Goal: Task Accomplishment & Management: Use online tool/utility

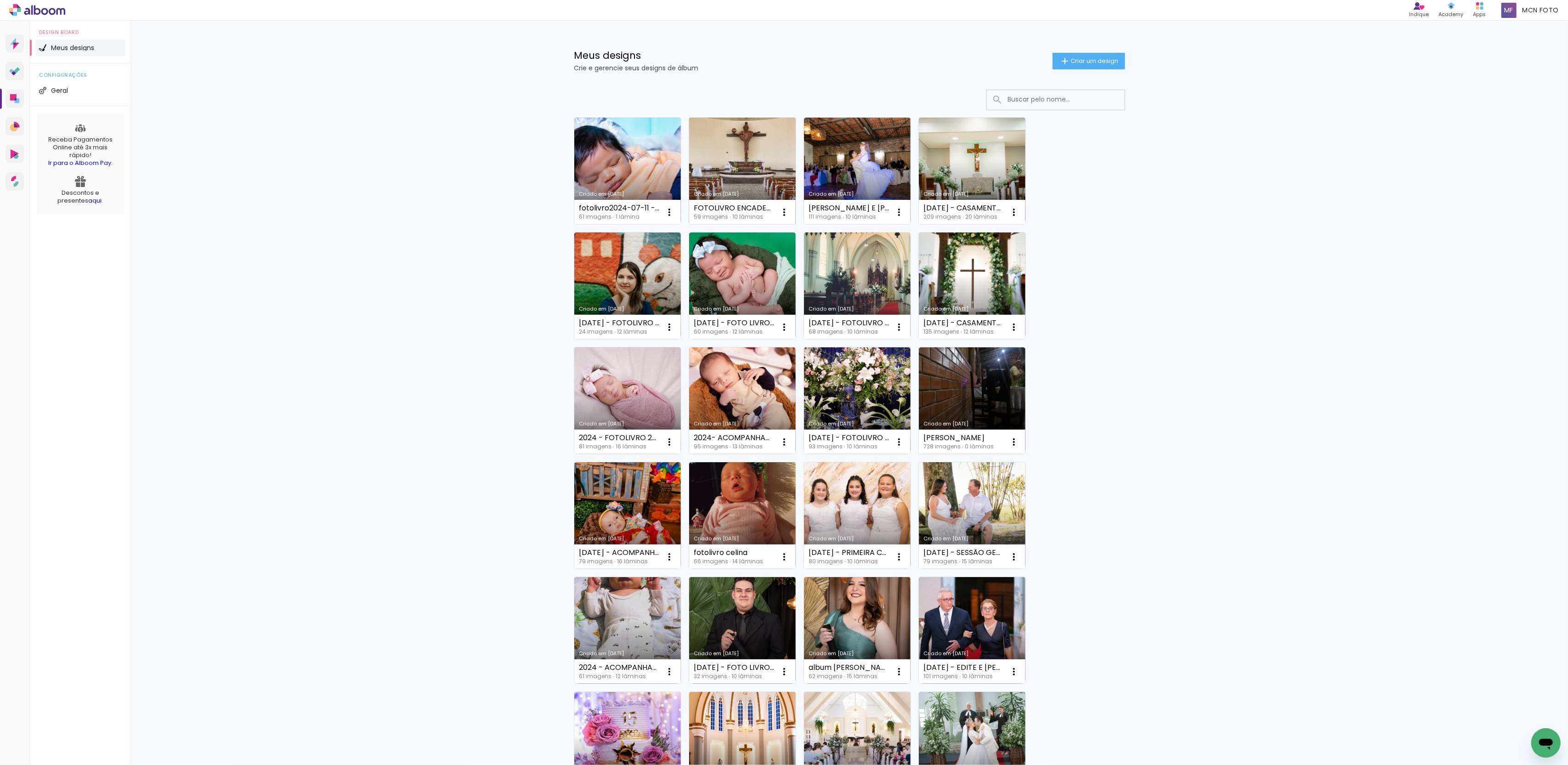
click at [755, 194] on div "Criado em [DATE]" at bounding box center [743, 194] width 97 height 5
click at [615, 169] on link "Criado em [DATE]" at bounding box center [627, 170] width 107 height 107
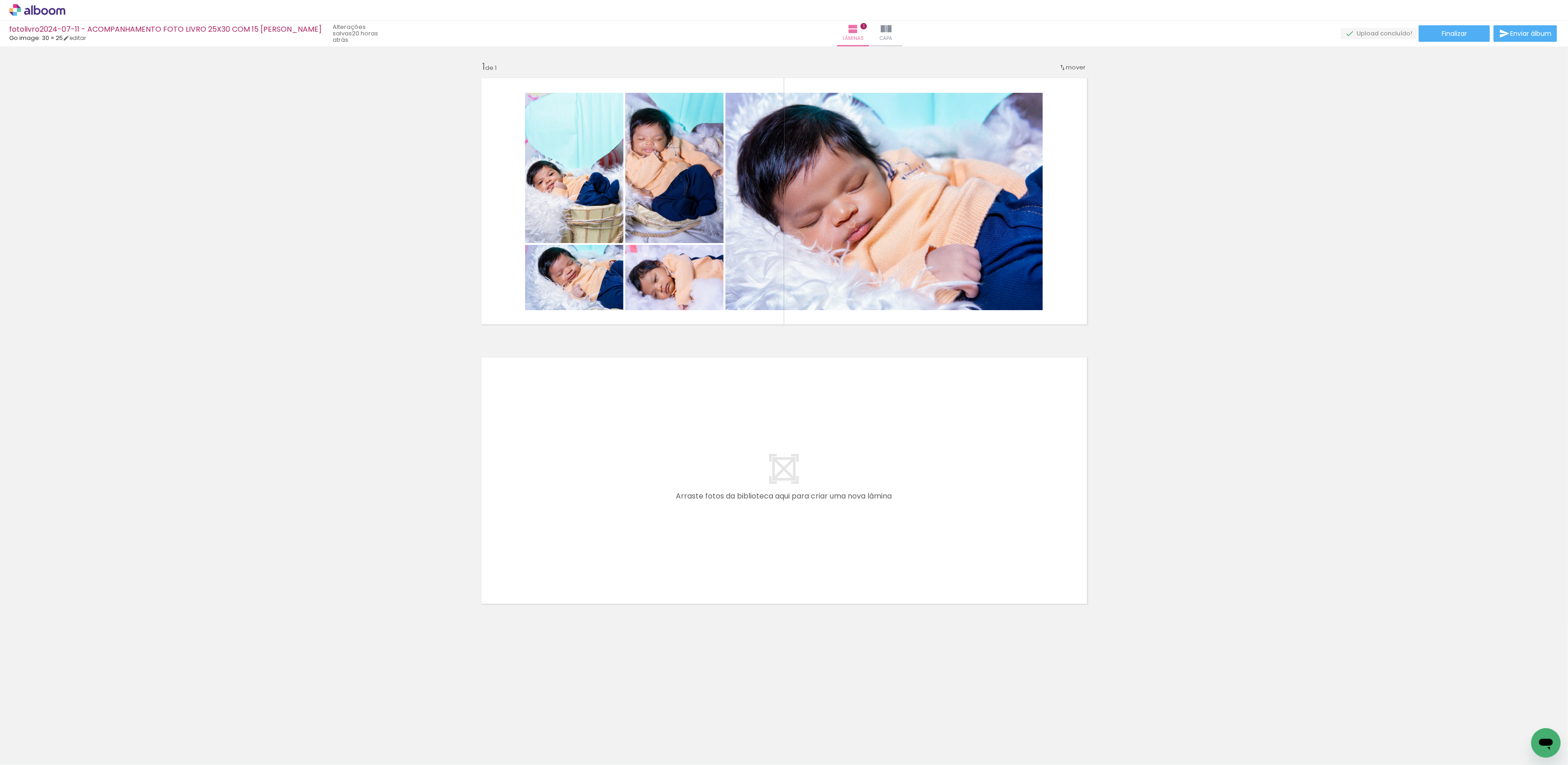
click at [40, 734] on input "Todas as fotos" at bounding box center [26, 737] width 35 height 8
click at [0, 0] on slot "Não utilizadas" at bounding box center [0, 0] width 0 height 0
type input "Não utilizadas"
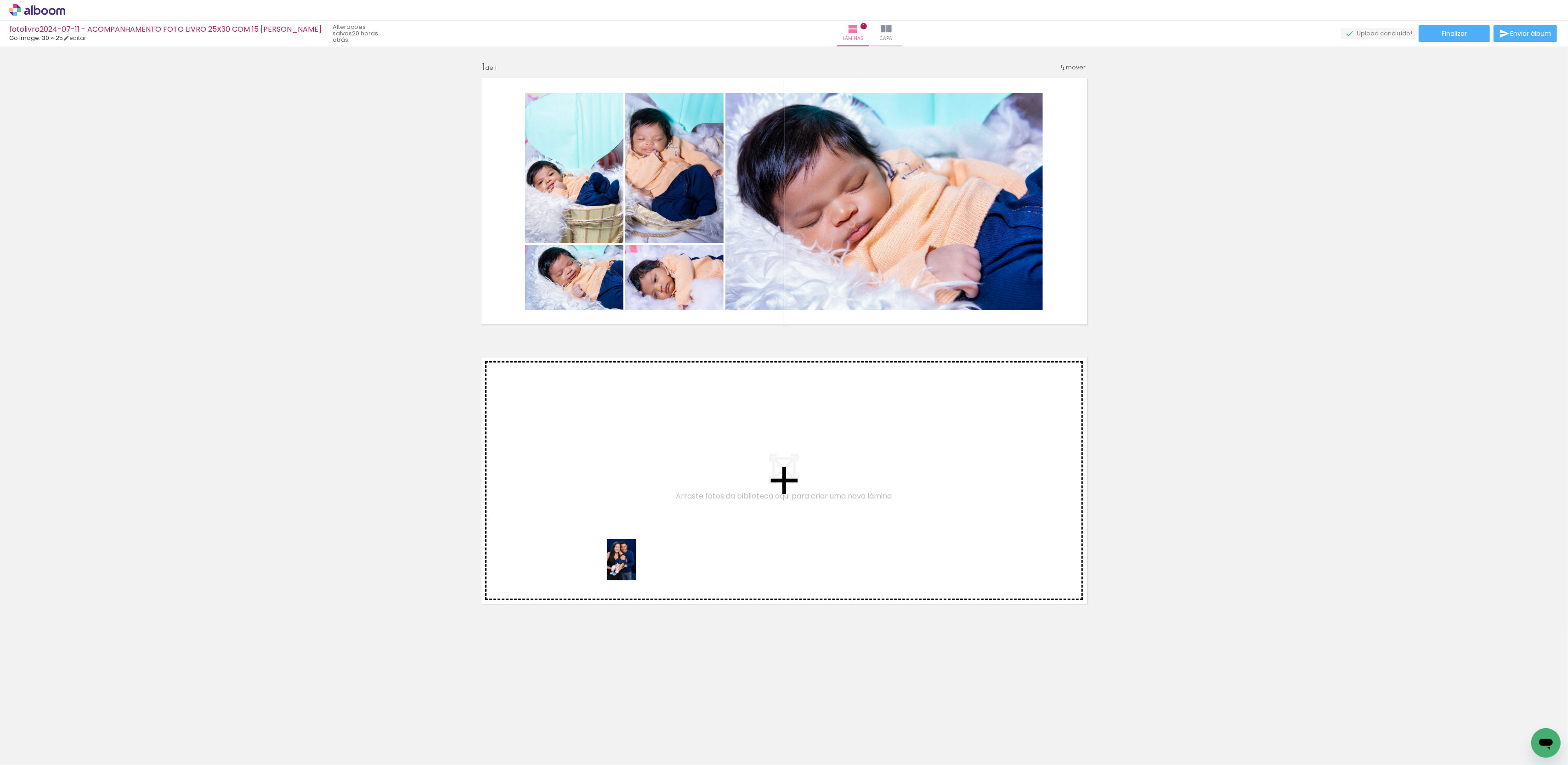
drag, startPoint x: 87, startPoint y: 730, endPoint x: 647, endPoint y: 557, distance: 586.1
click at [647, 557] on quentale-workspace at bounding box center [784, 382] width 1568 height 765
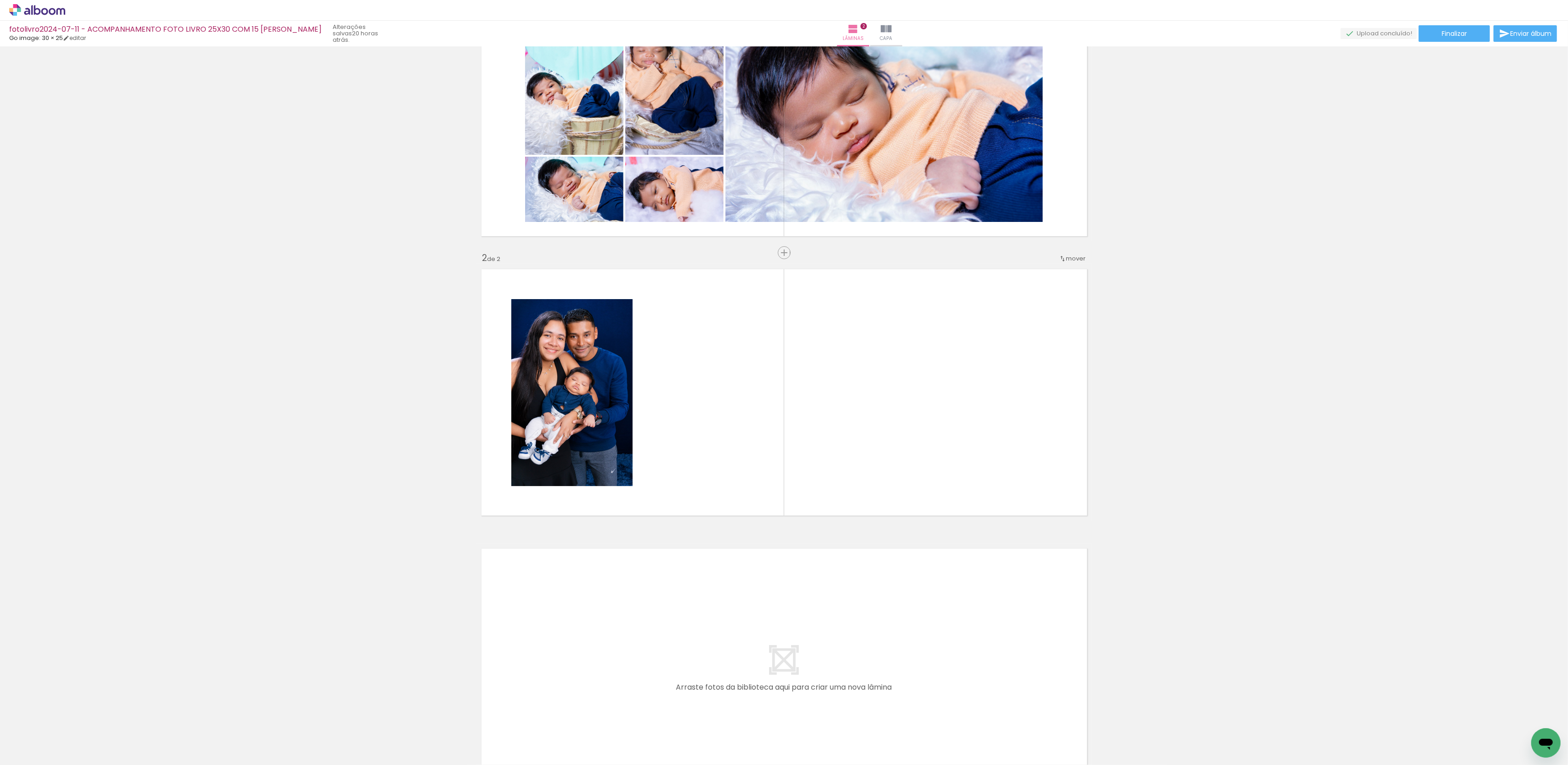
scroll to position [103, 0]
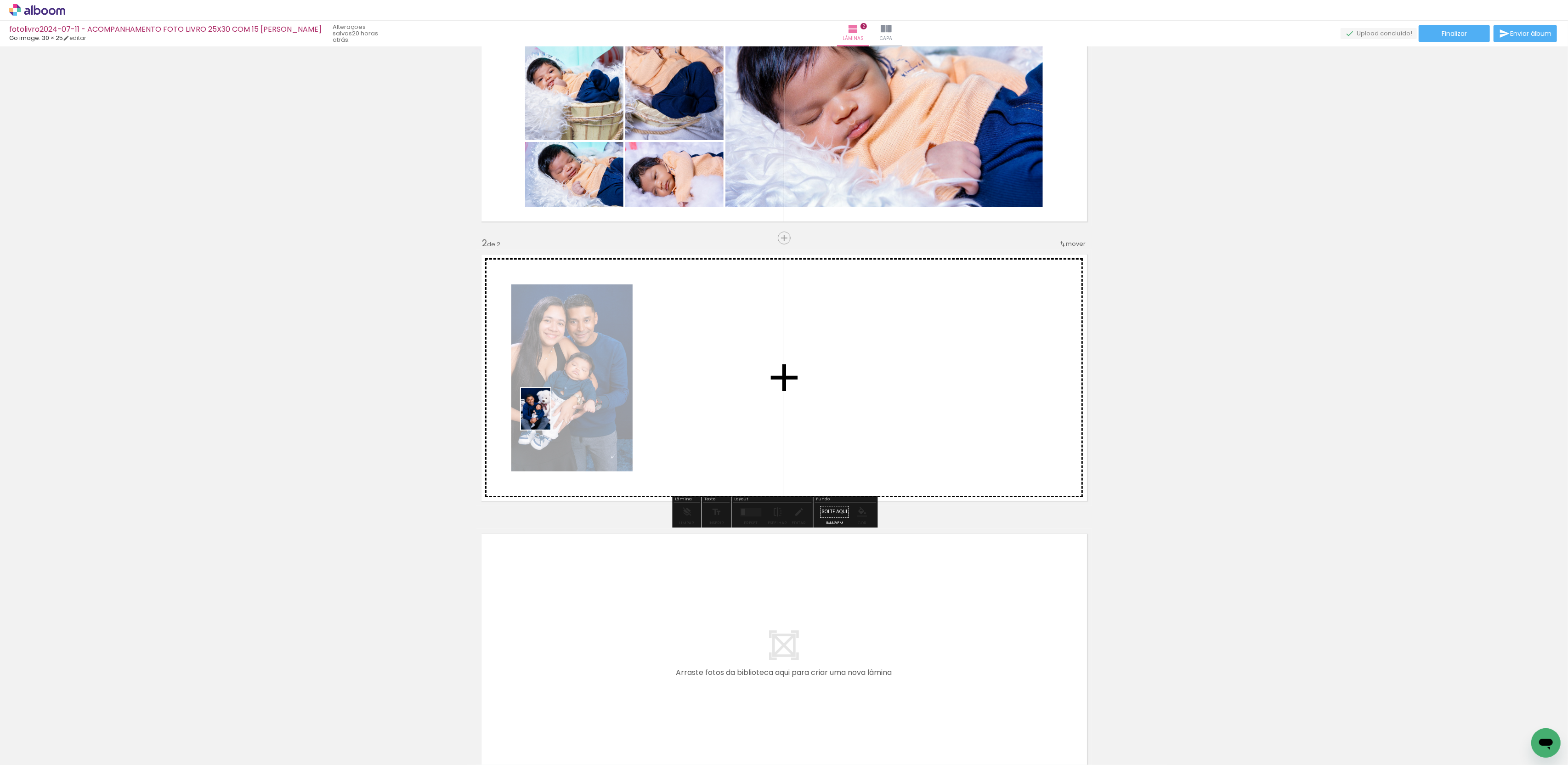
drag, startPoint x: 104, startPoint y: 730, endPoint x: 635, endPoint y: 376, distance: 638.2
click at [635, 376] on quentale-workspace at bounding box center [784, 382] width 1568 height 765
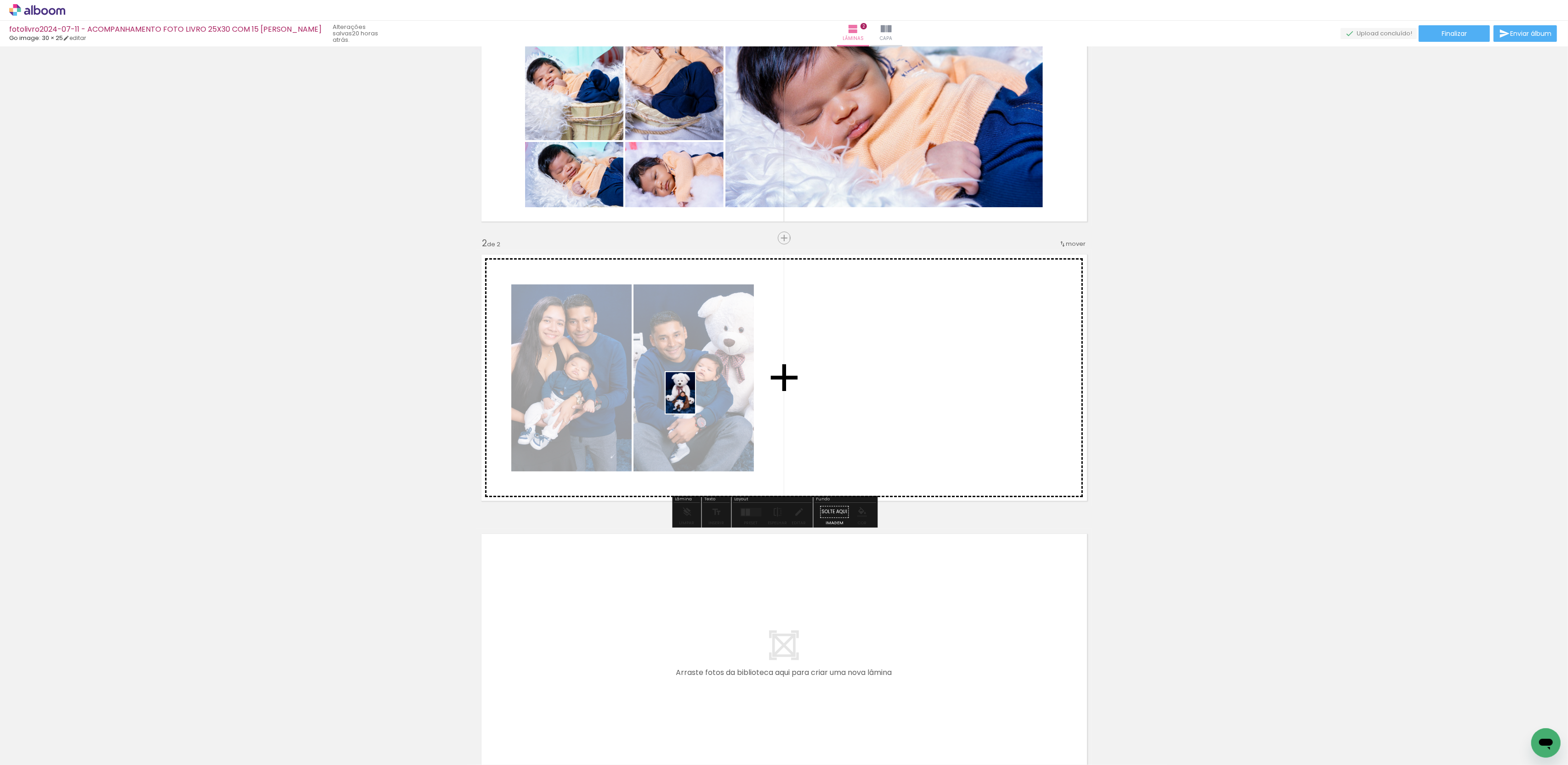
drag, startPoint x: 90, startPoint y: 726, endPoint x: 239, endPoint y: 673, distance: 158.1
click at [700, 396] on quentale-workspace at bounding box center [784, 382] width 1568 height 765
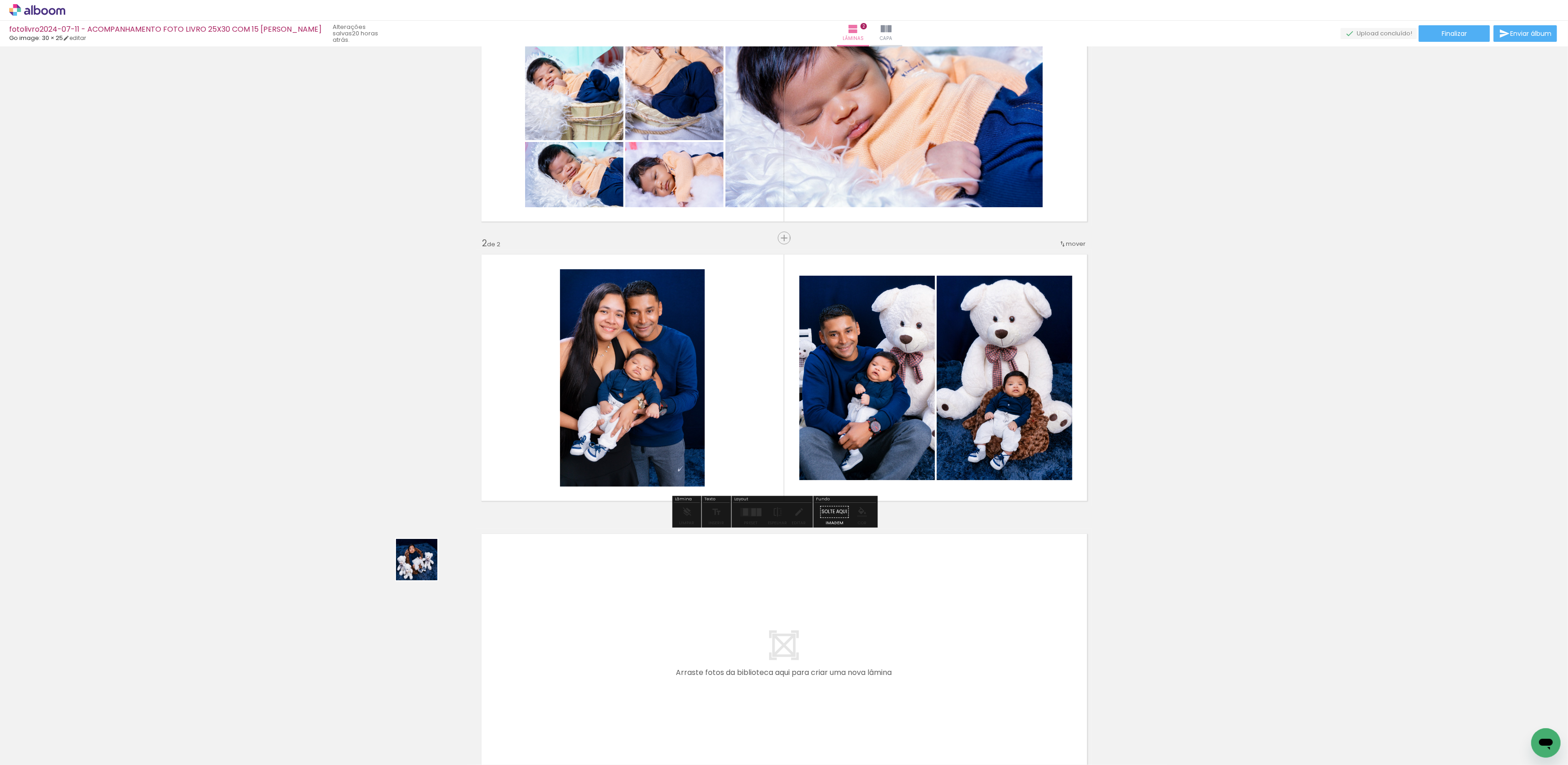
drag, startPoint x: 106, startPoint y: 711, endPoint x: 726, endPoint y: 419, distance: 685.3
click at [726, 419] on quentale-workspace at bounding box center [784, 382] width 1568 height 765
click at [705, 419] on quentale-photo at bounding box center [632, 377] width 145 height 217
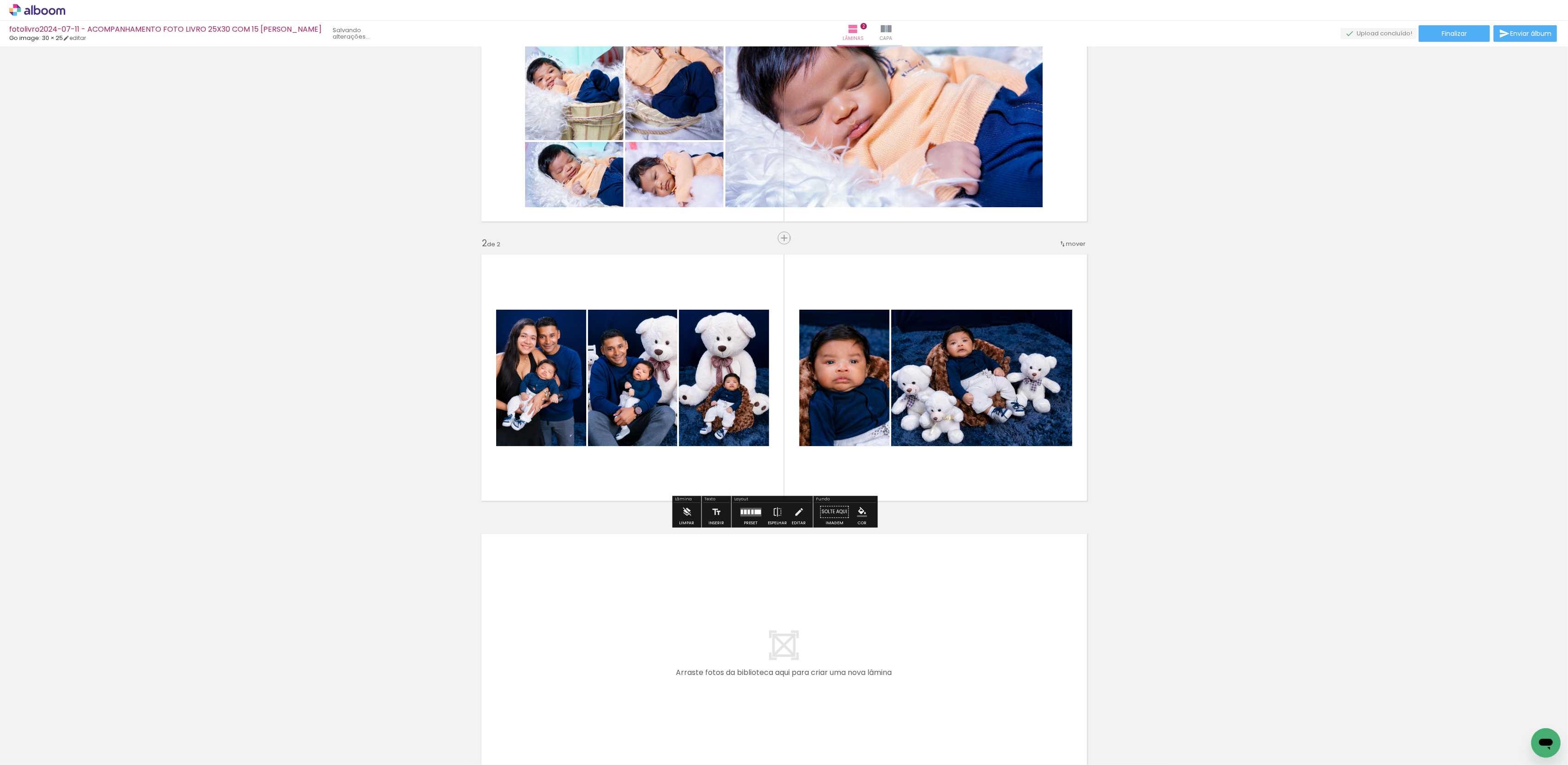
drag, startPoint x: 88, startPoint y: 736, endPoint x: 685, endPoint y: 386, distance: 692.0
click at [685, 386] on quentale-workspace at bounding box center [784, 382] width 1568 height 765
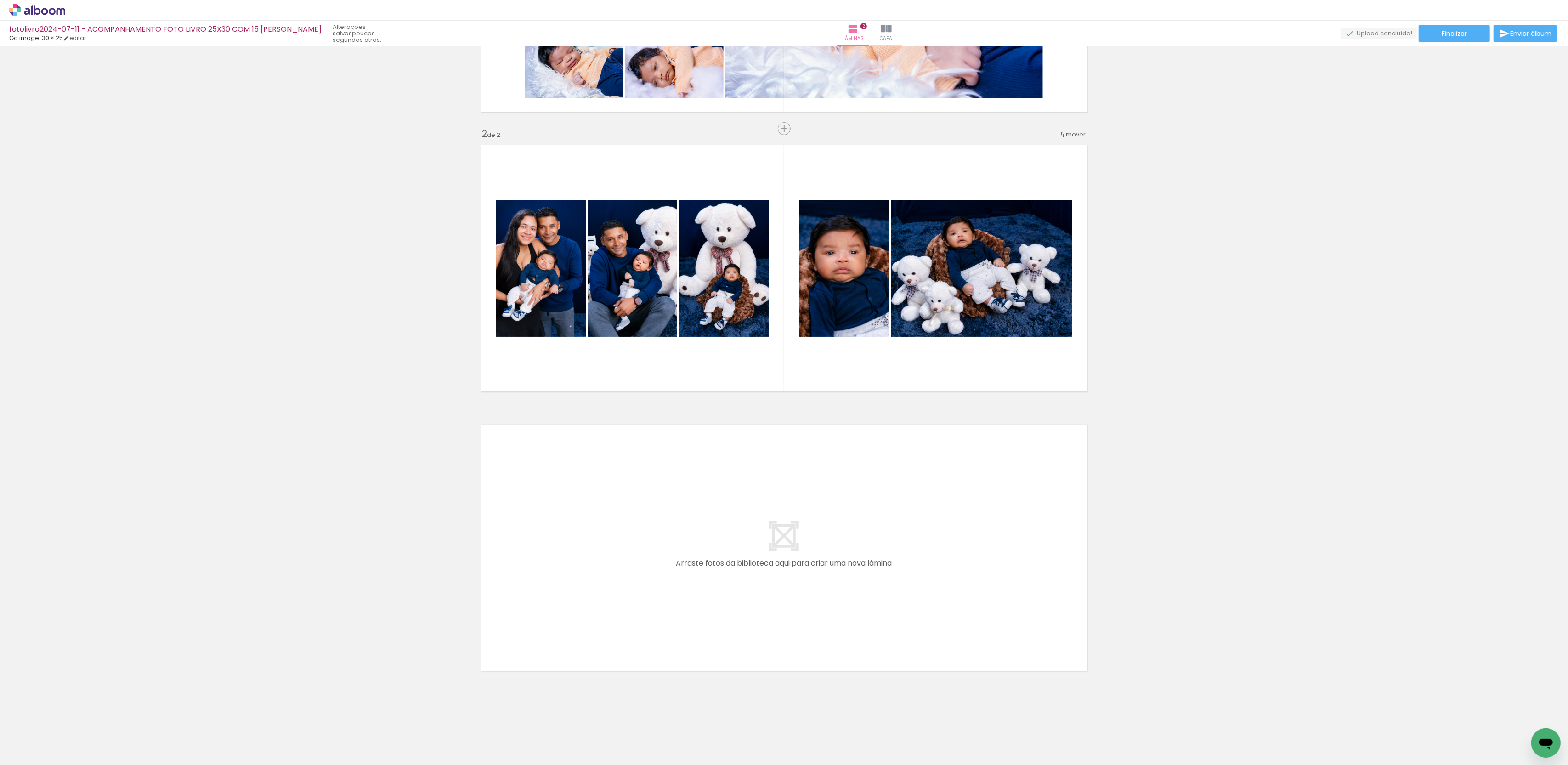
scroll to position [0, 0]
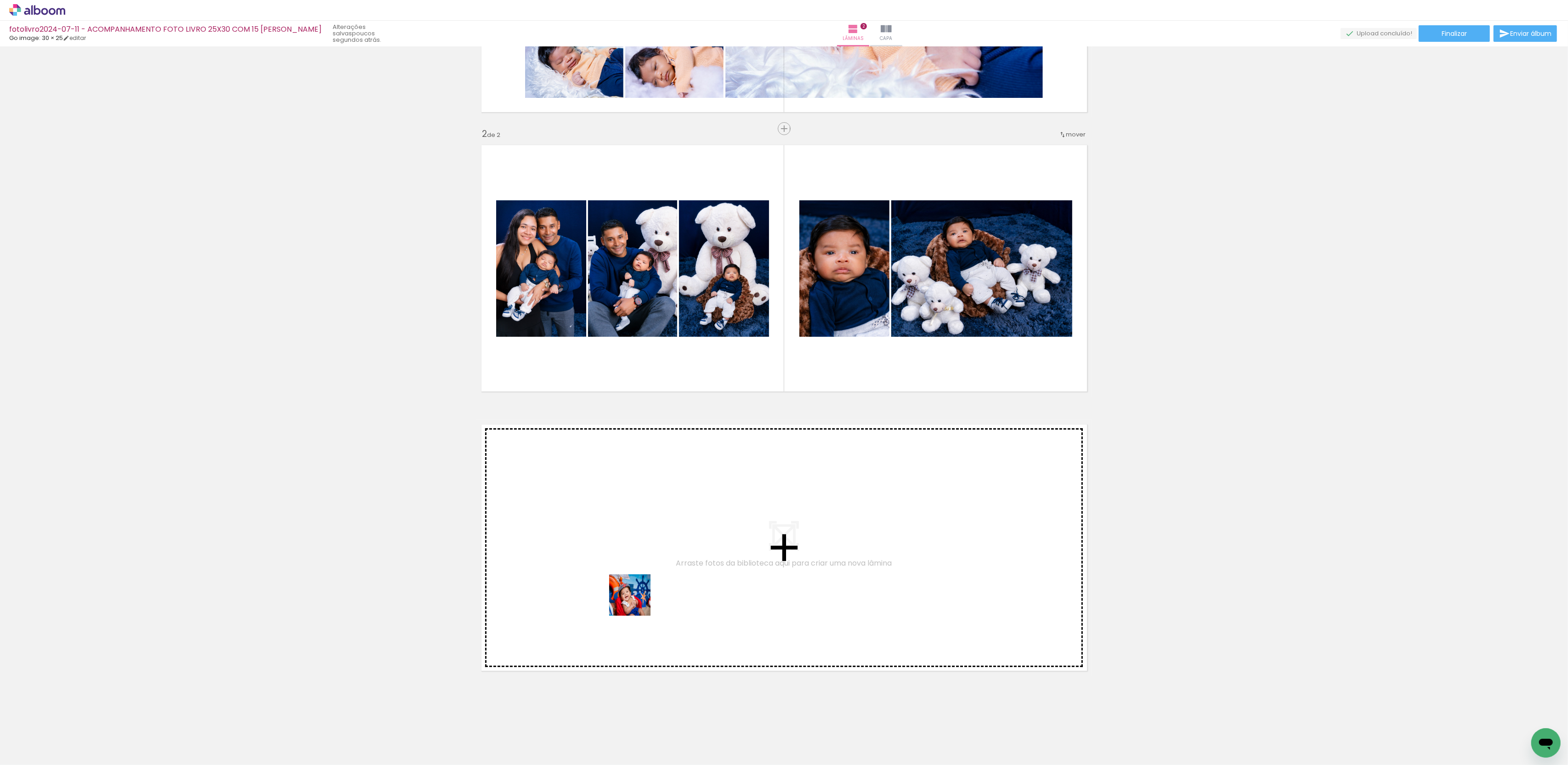
click at [712, 582] on quentale-workspace at bounding box center [784, 382] width 1568 height 765
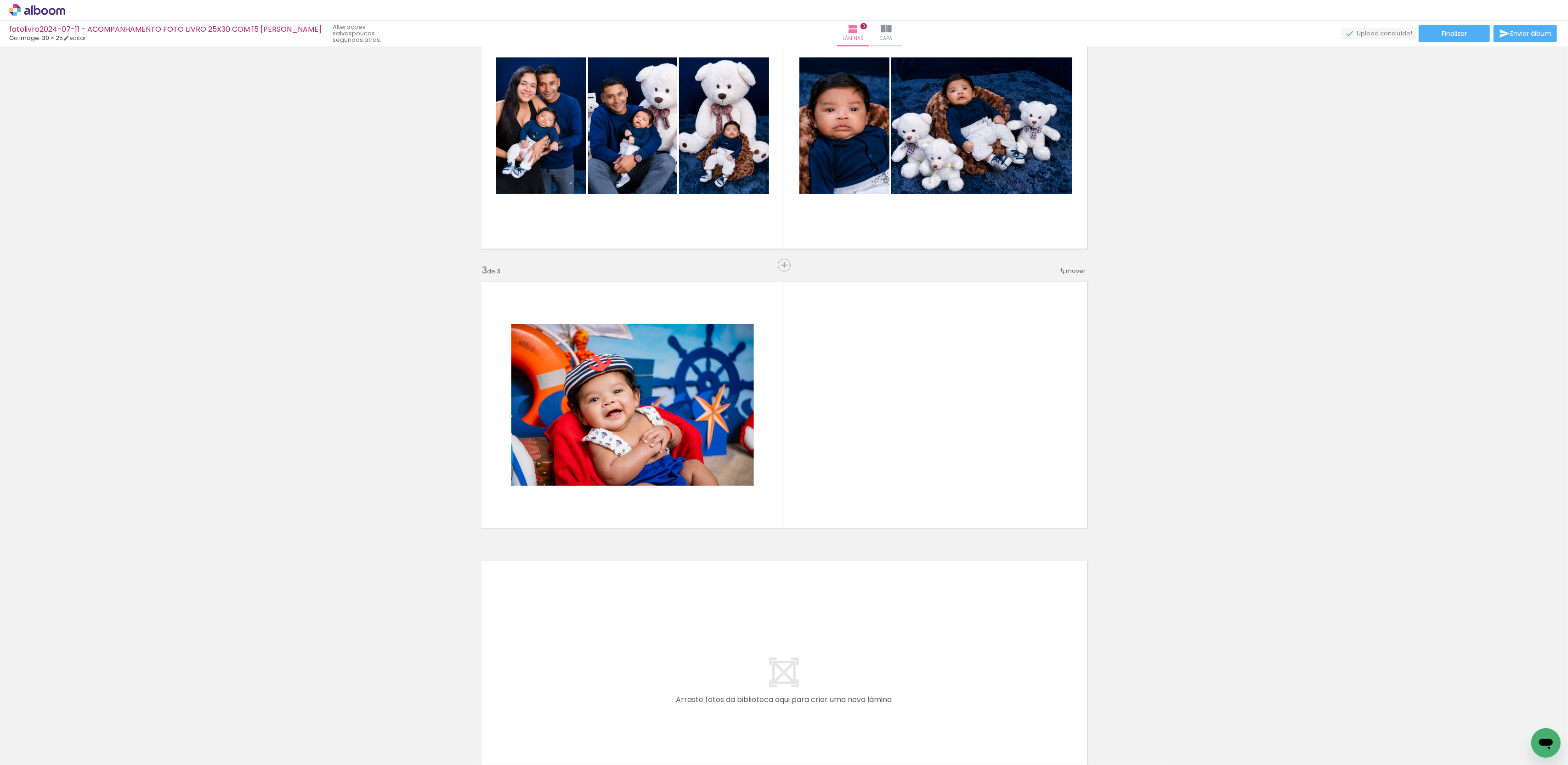
scroll to position [382, 0]
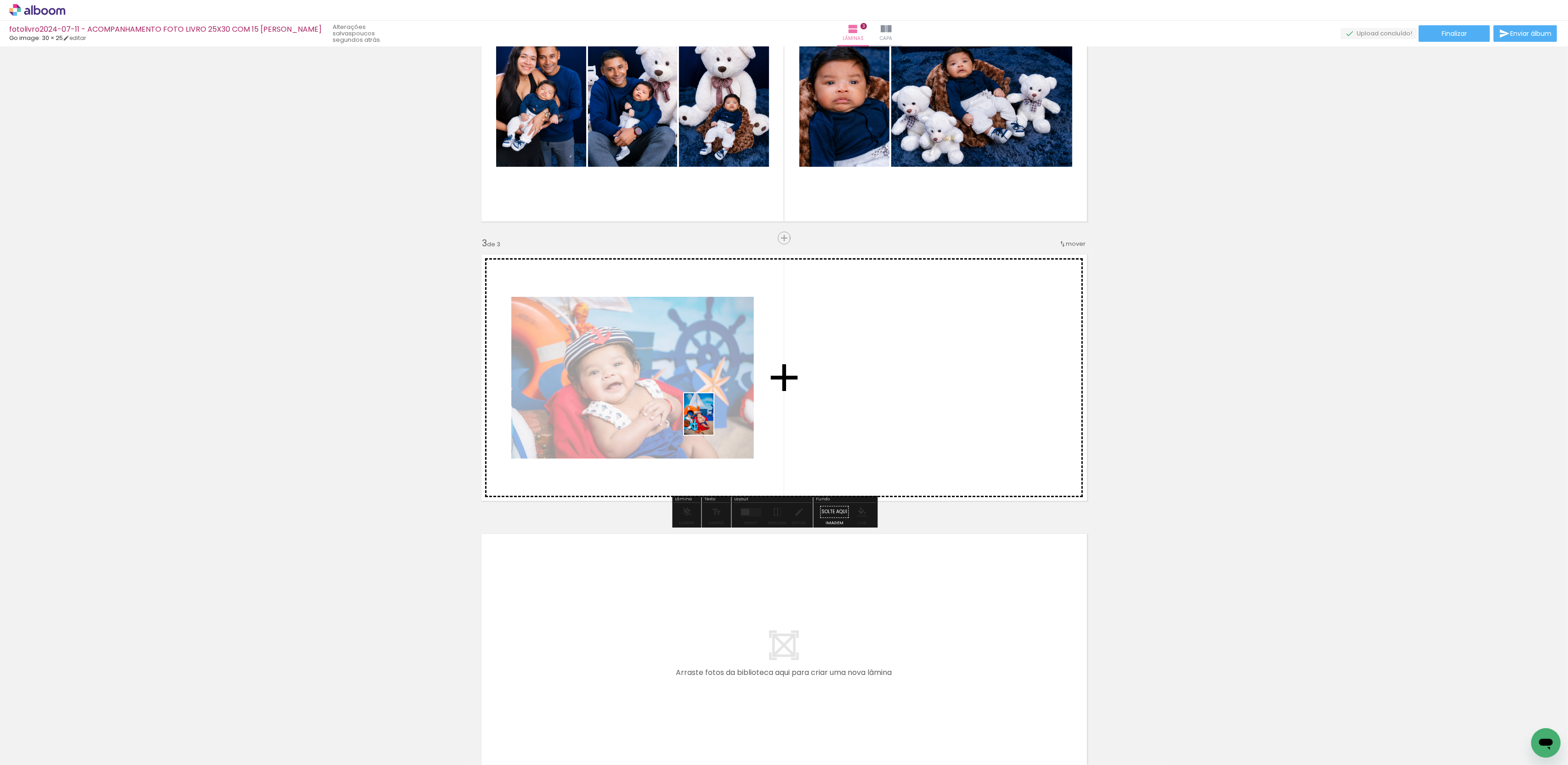
drag, startPoint x: 83, startPoint y: 737, endPoint x: 712, endPoint y: 421, distance: 703.9
click at [712, 421] on quentale-workspace at bounding box center [784, 382] width 1568 height 765
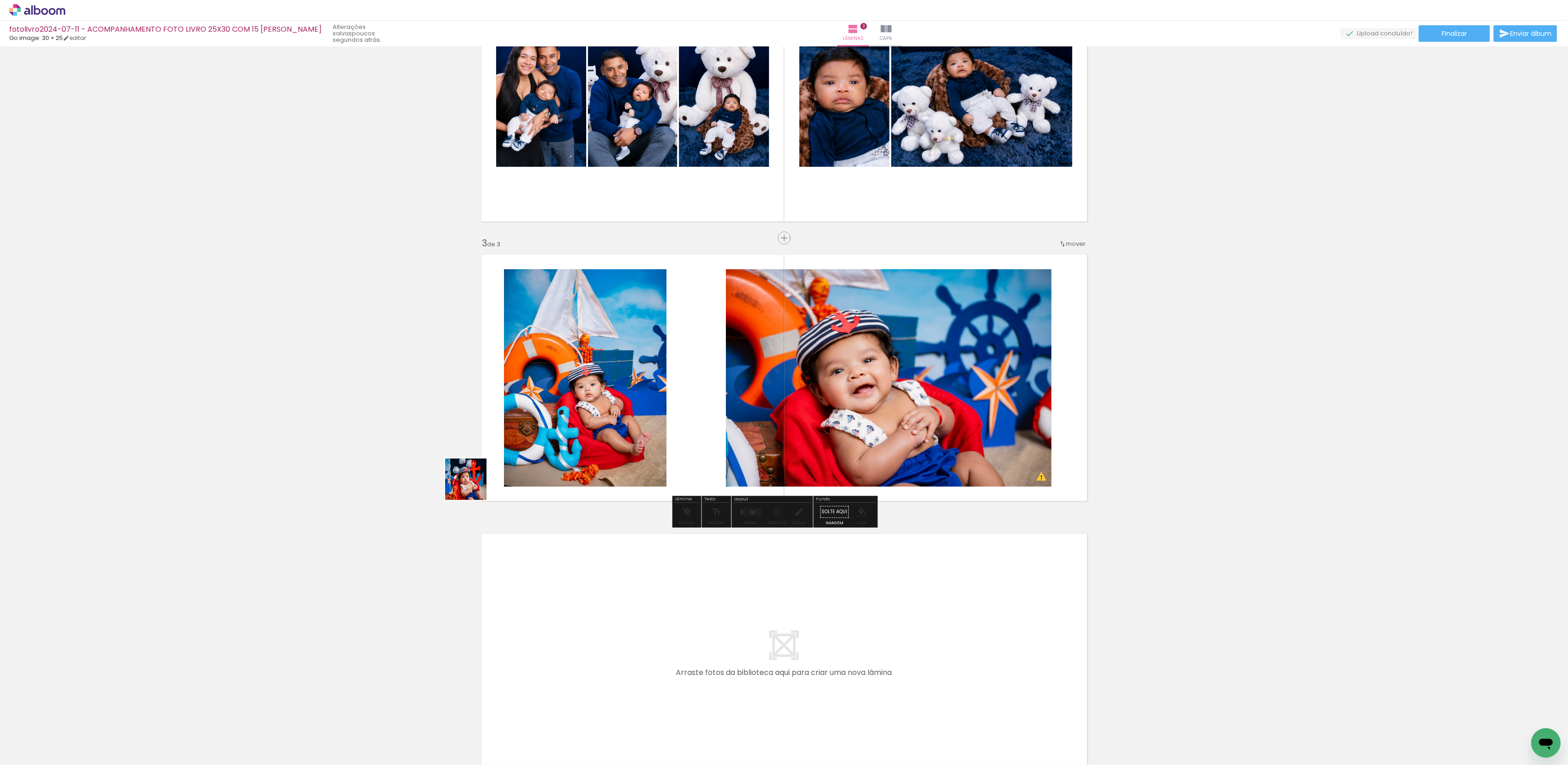
drag, startPoint x: 85, startPoint y: 737, endPoint x: 542, endPoint y: 456, distance: 536.5
click at [542, 456] on quentale-workspace at bounding box center [784, 382] width 1568 height 765
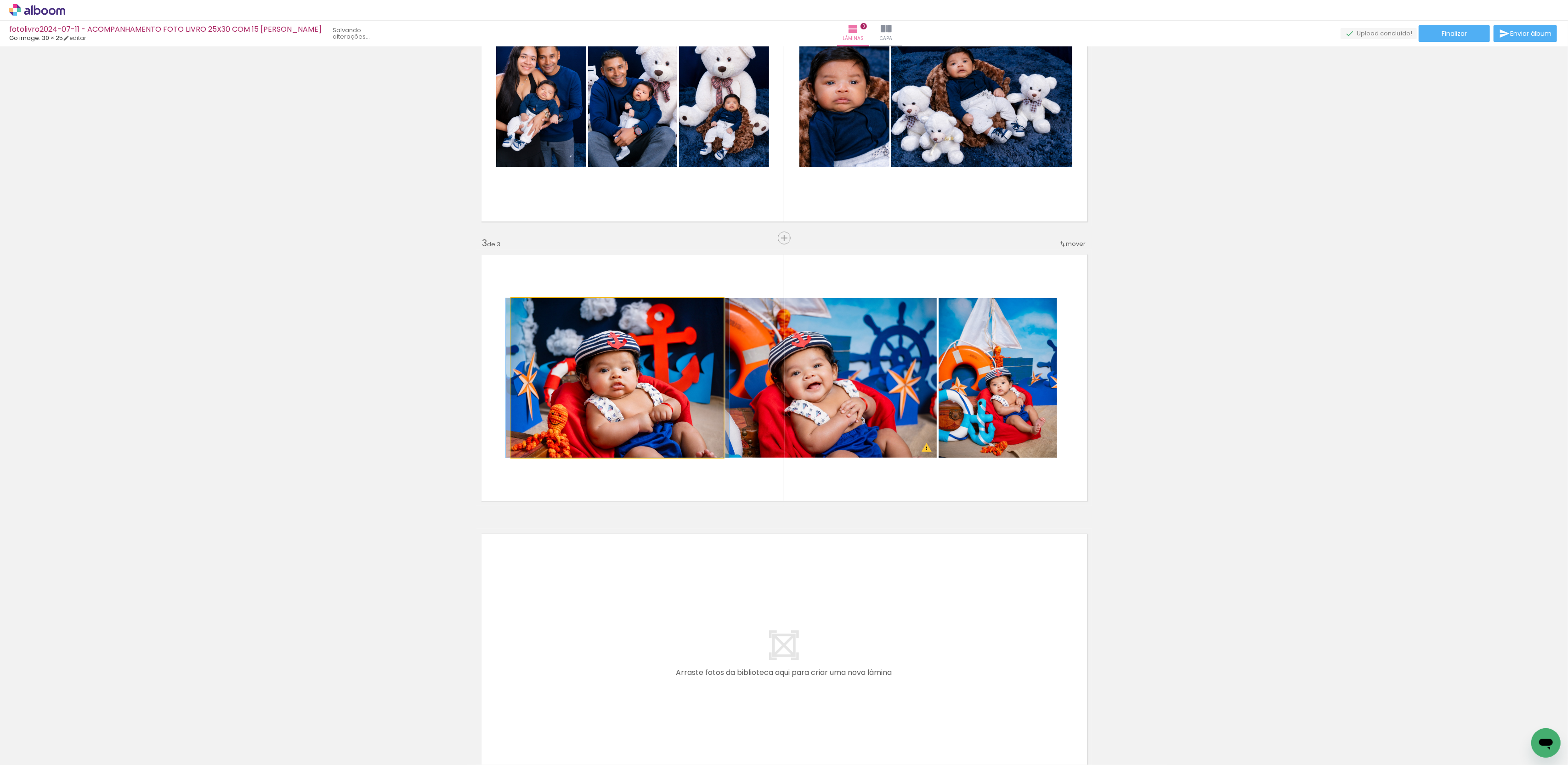
click at [542, 456] on quentale-photo at bounding box center [617, 378] width 212 height 159
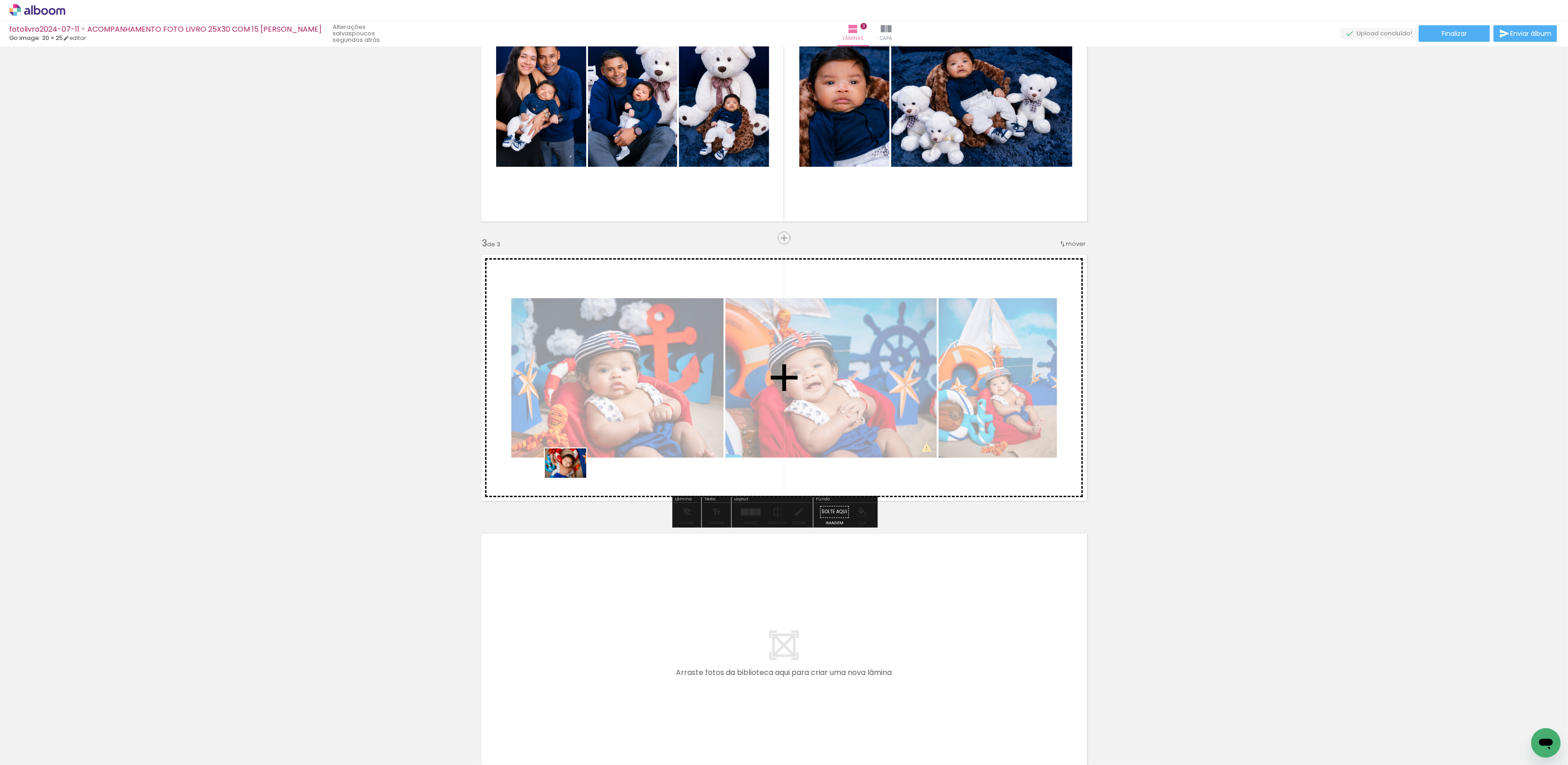
drag, startPoint x: 99, startPoint y: 721, endPoint x: 575, endPoint y: 474, distance: 536.3
click at [575, 474] on quentale-workspace at bounding box center [784, 382] width 1568 height 765
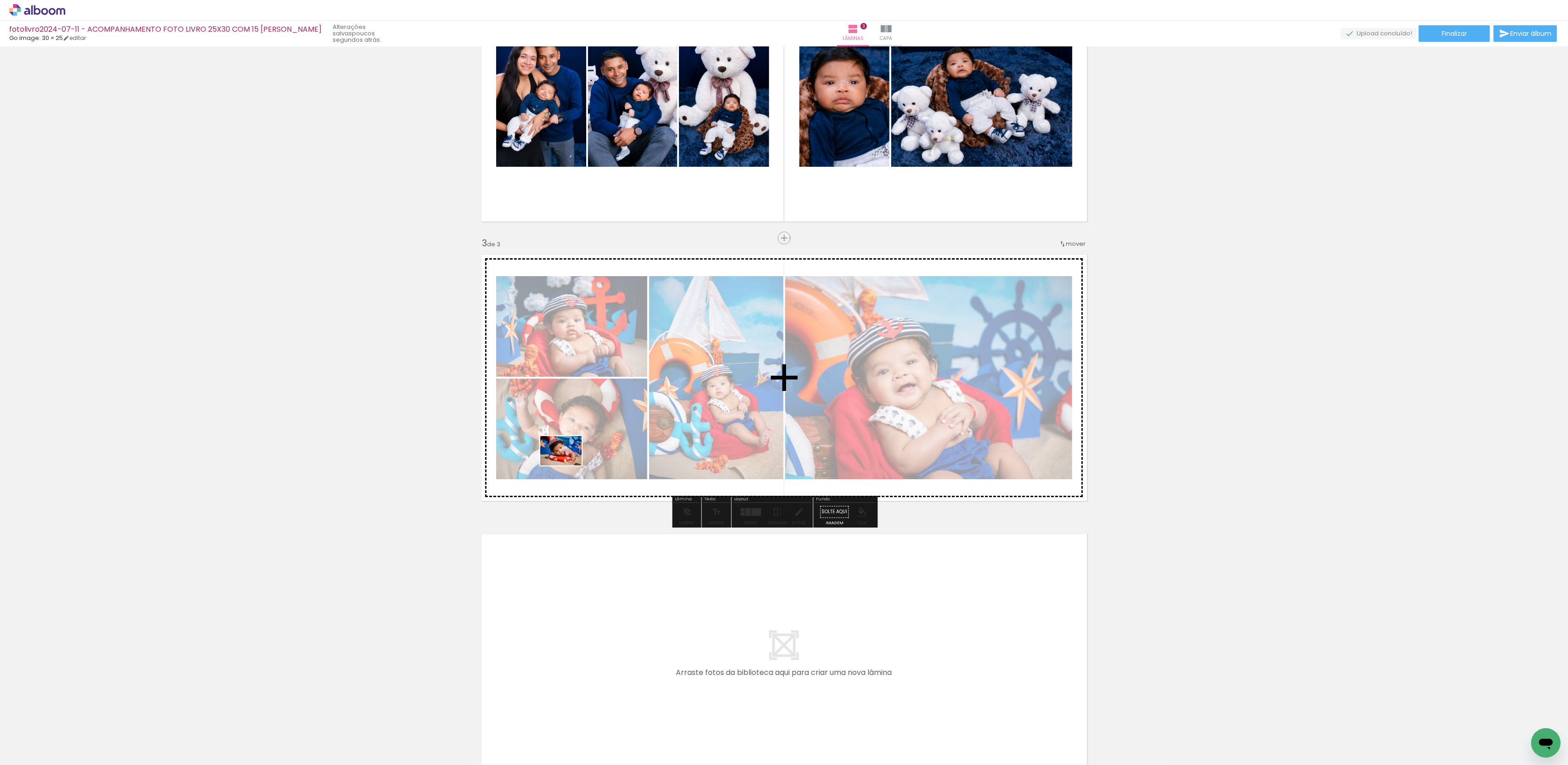
drag, startPoint x: 91, startPoint y: 725, endPoint x: 574, endPoint y: 458, distance: 551.9
click at [574, 458] on quentale-workspace at bounding box center [784, 382] width 1568 height 765
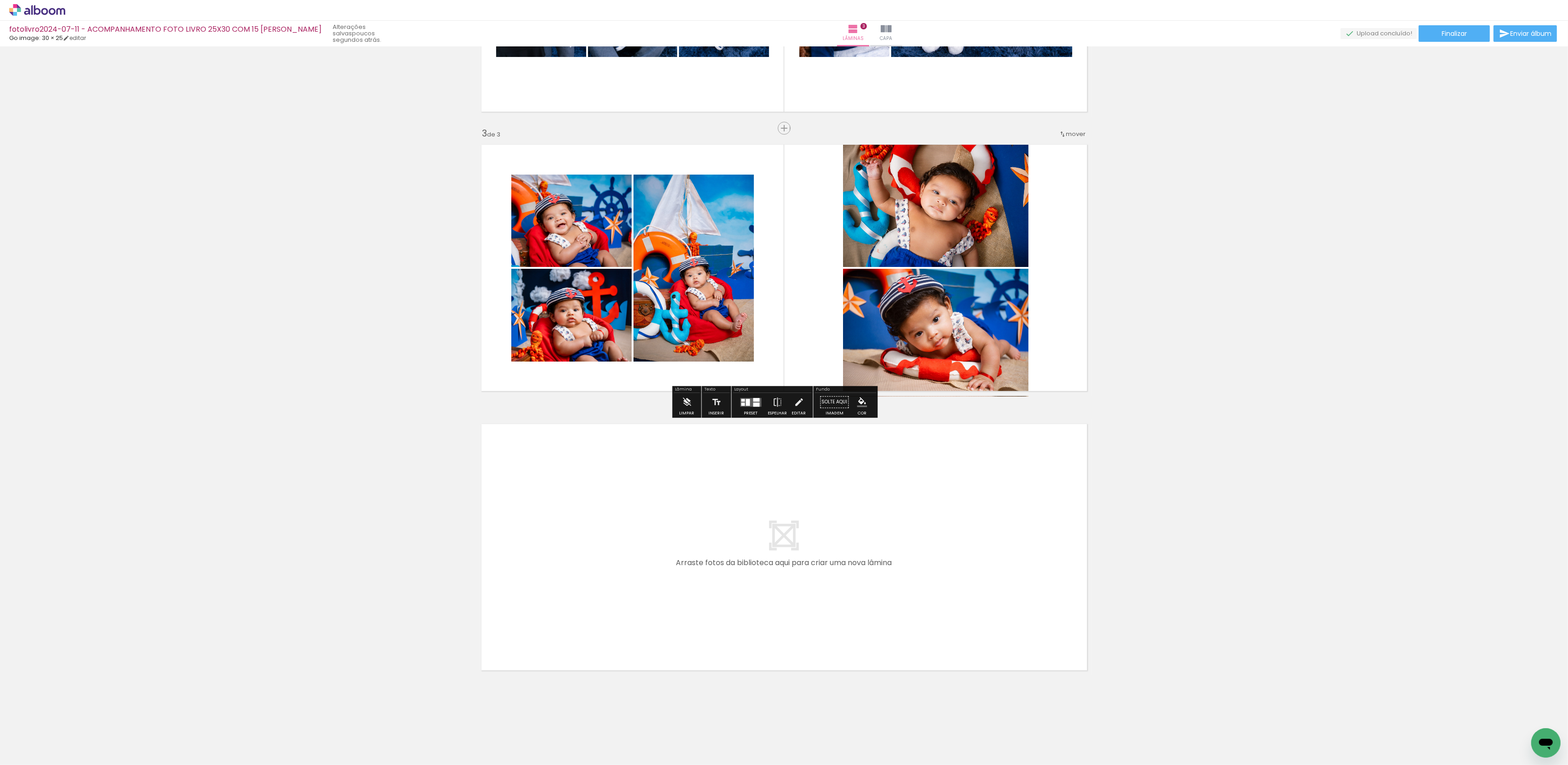
scroll to position [492, 0]
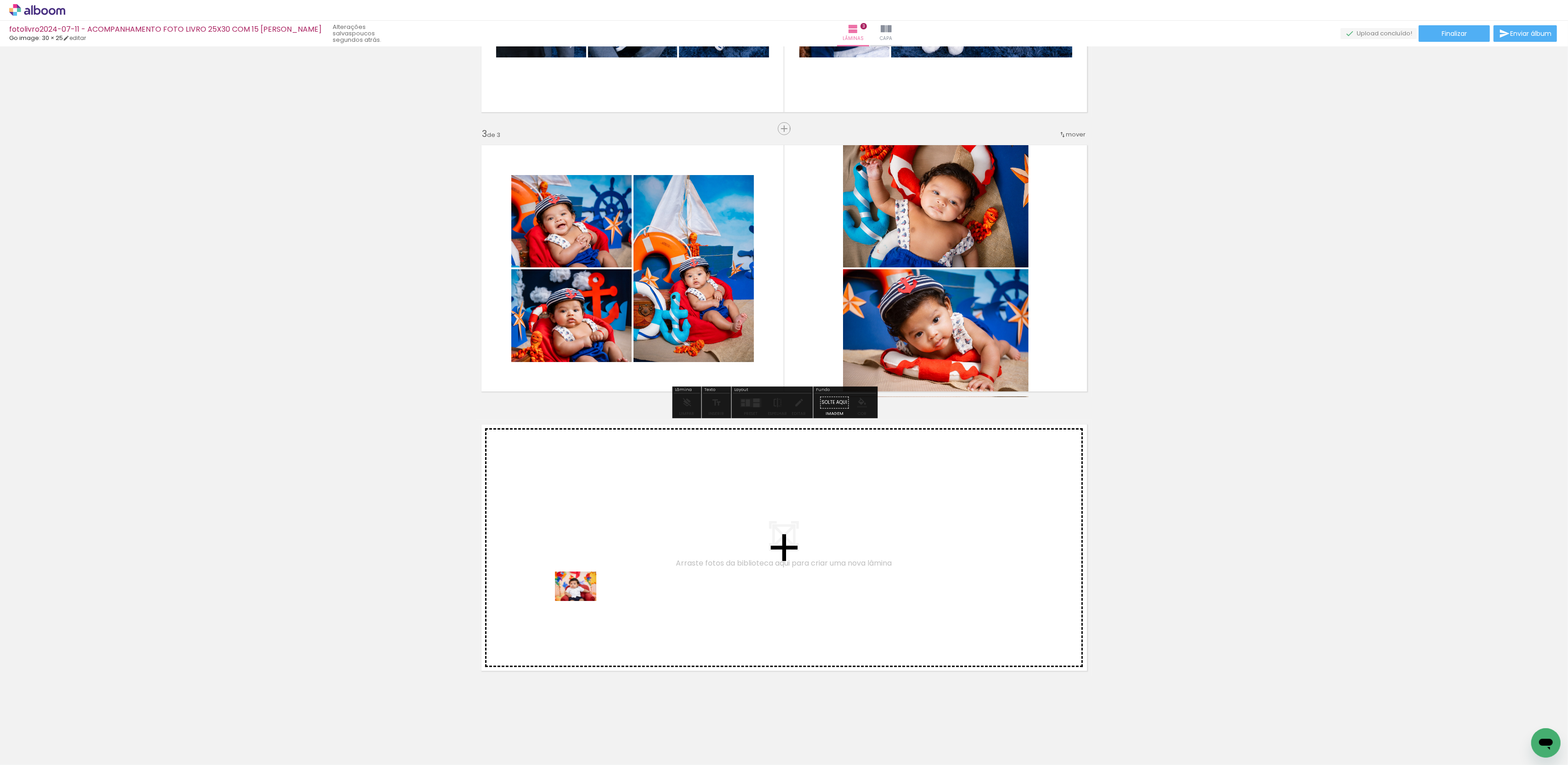
drag, startPoint x: 105, startPoint y: 728, endPoint x: 614, endPoint y: 589, distance: 527.6
click at [614, 589] on quentale-workspace at bounding box center [784, 382] width 1568 height 765
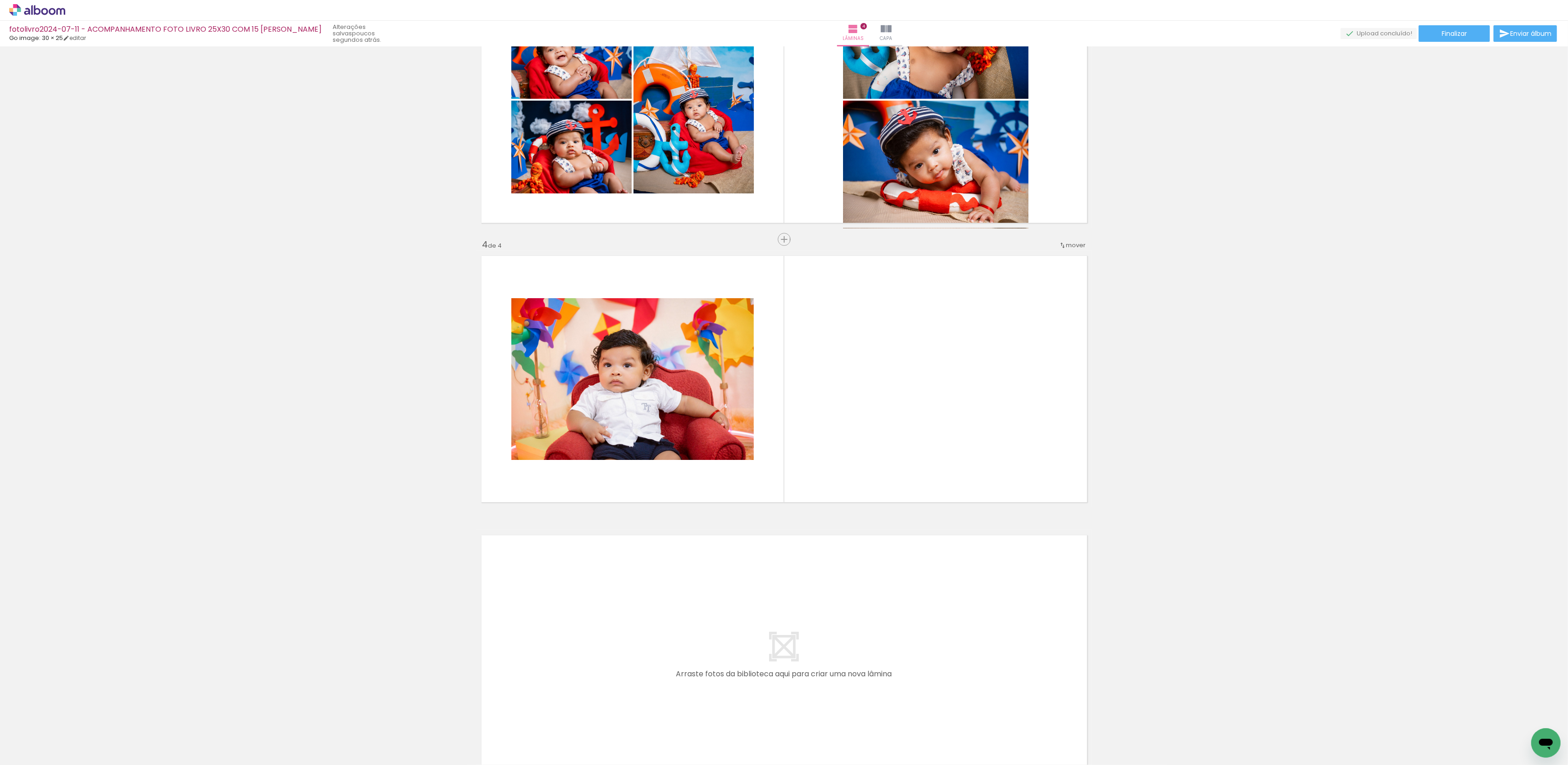
scroll to position [662, 0]
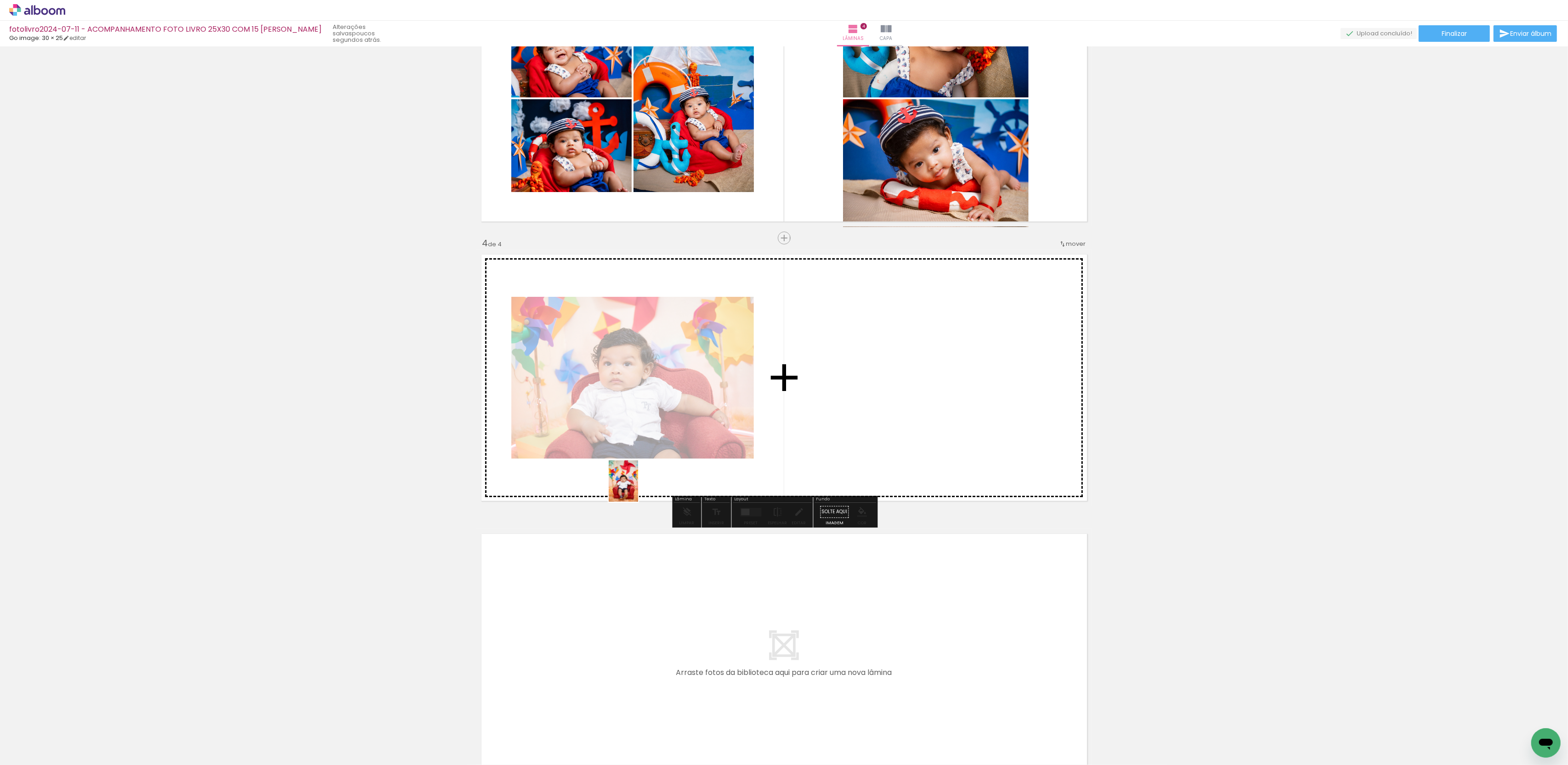
click at [649, 482] on quentale-workspace at bounding box center [784, 382] width 1568 height 765
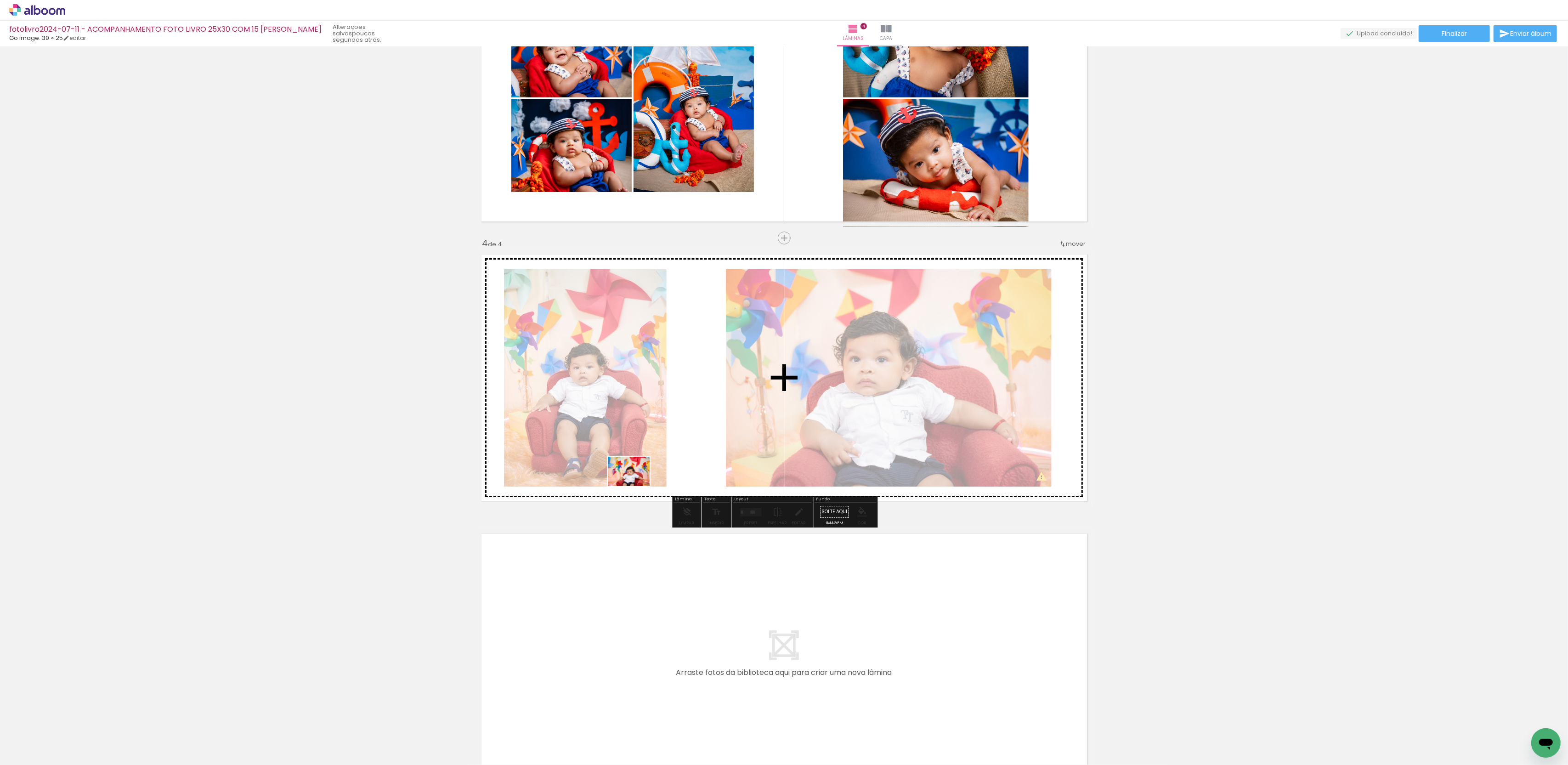
drag, startPoint x: 91, startPoint y: 726, endPoint x: 651, endPoint y: 473, distance: 614.5
click at [651, 473] on quentale-workspace at bounding box center [784, 382] width 1568 height 765
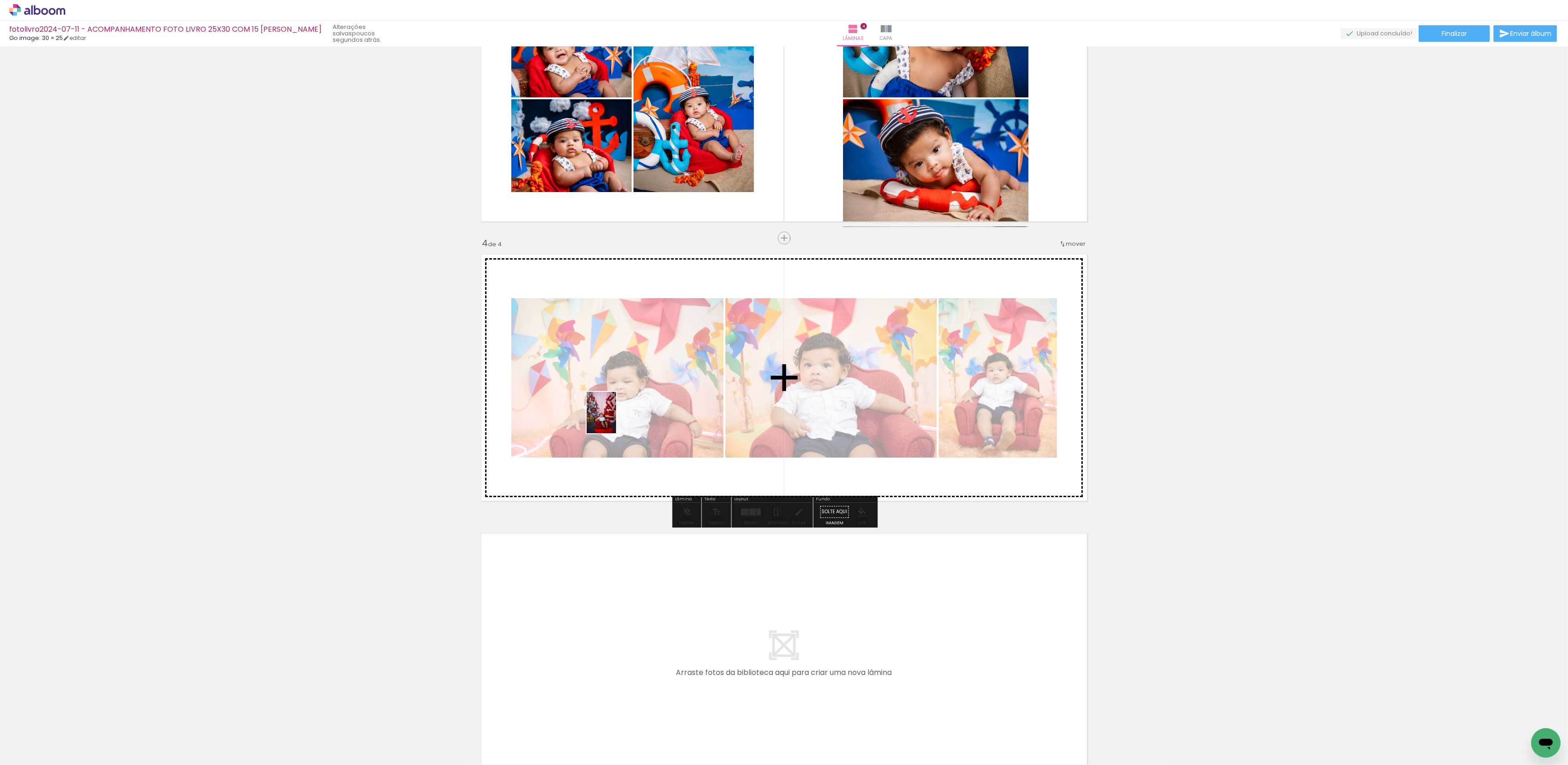
drag, startPoint x: 105, startPoint y: 732, endPoint x: 654, endPoint y: 390, distance: 646.8
click at [654, 390] on quentale-workspace at bounding box center [784, 382] width 1568 height 765
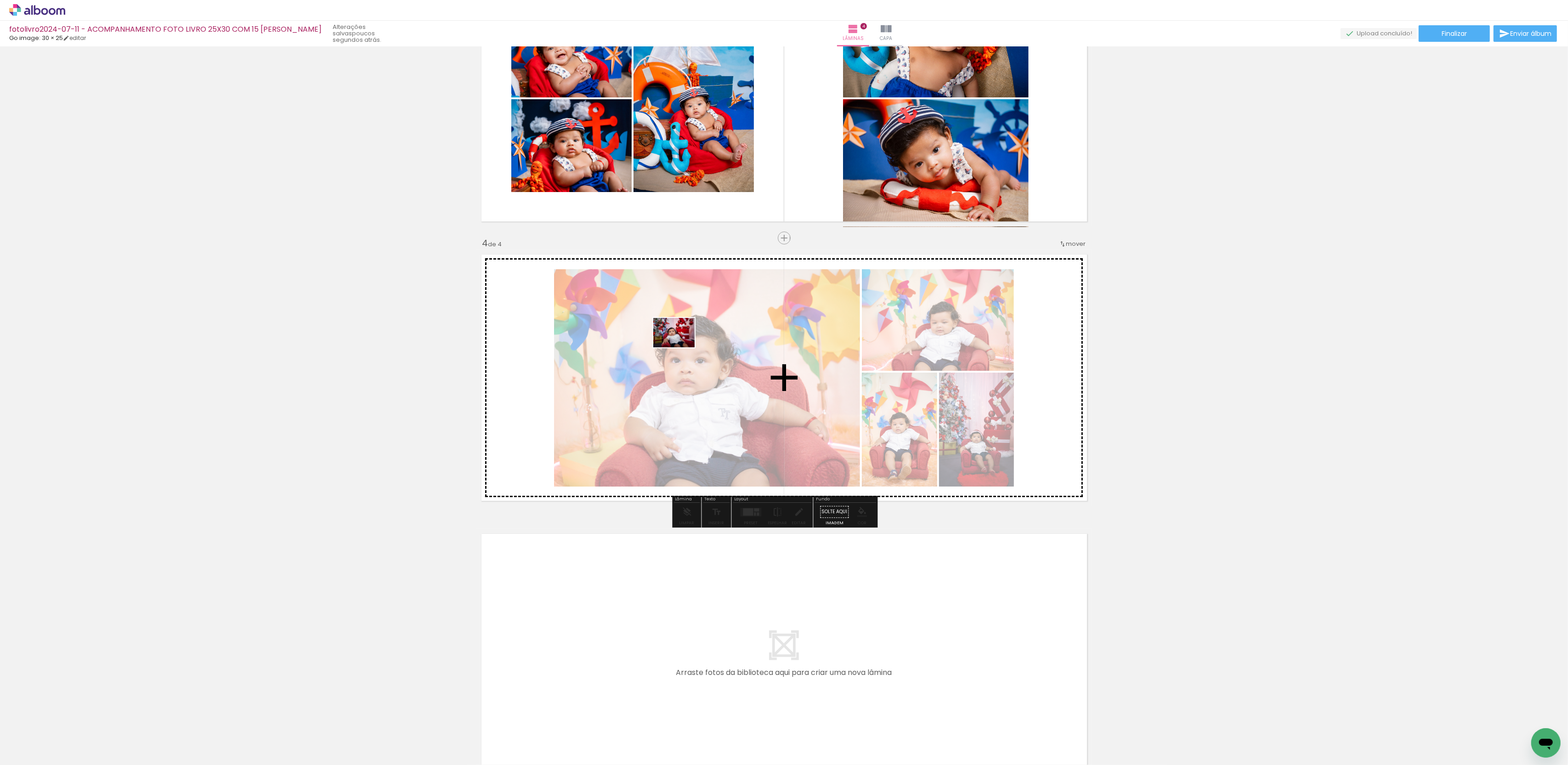
drag, startPoint x: 276, startPoint y: 589, endPoint x: 681, endPoint y: 346, distance: 472.3
click at [681, 346] on quentale-workspace at bounding box center [784, 382] width 1568 height 765
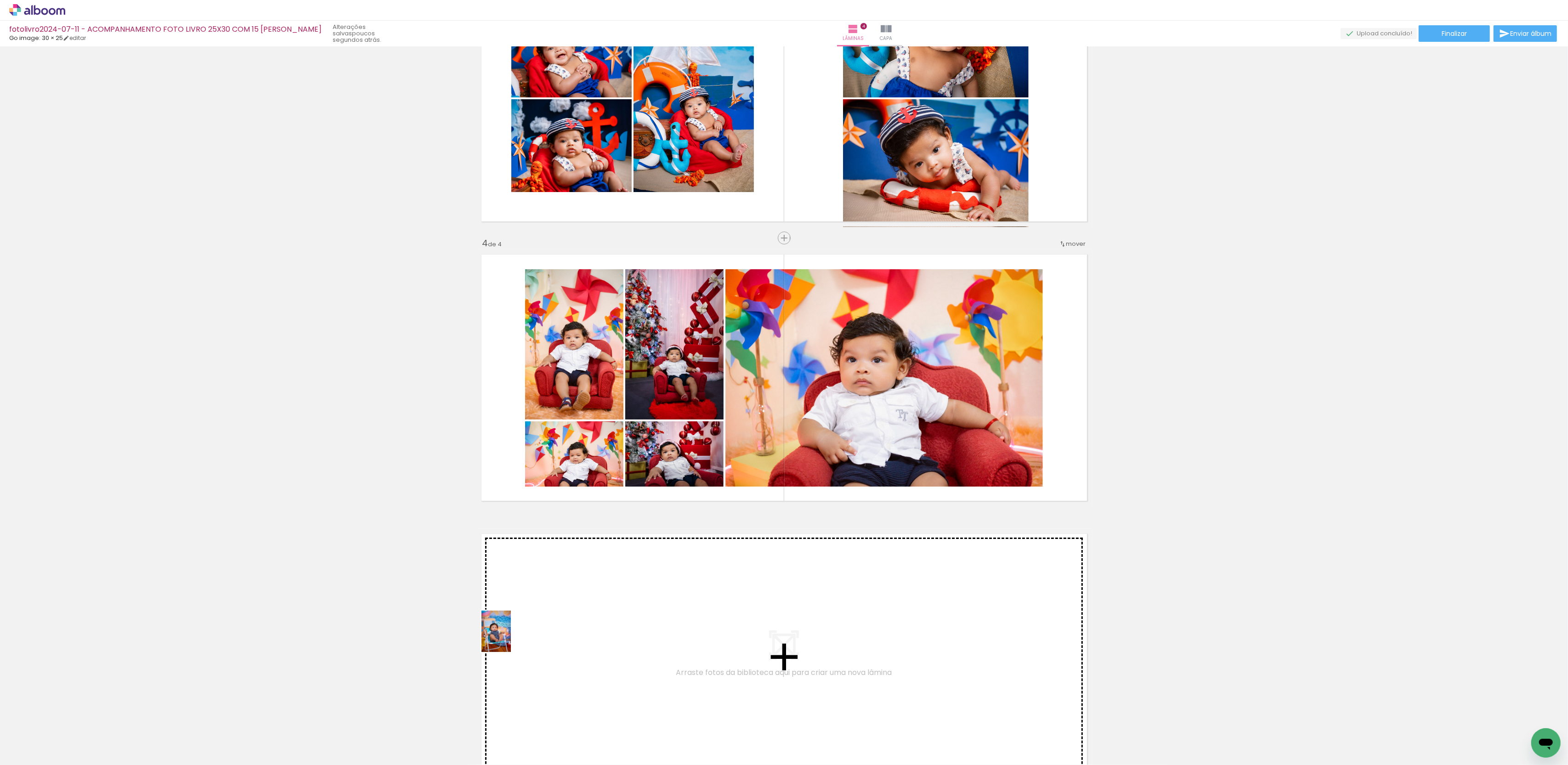
drag, startPoint x: 107, startPoint y: 717, endPoint x: 415, endPoint y: 662, distance: 312.9
click at [600, 629] on quentale-workspace at bounding box center [784, 382] width 1568 height 765
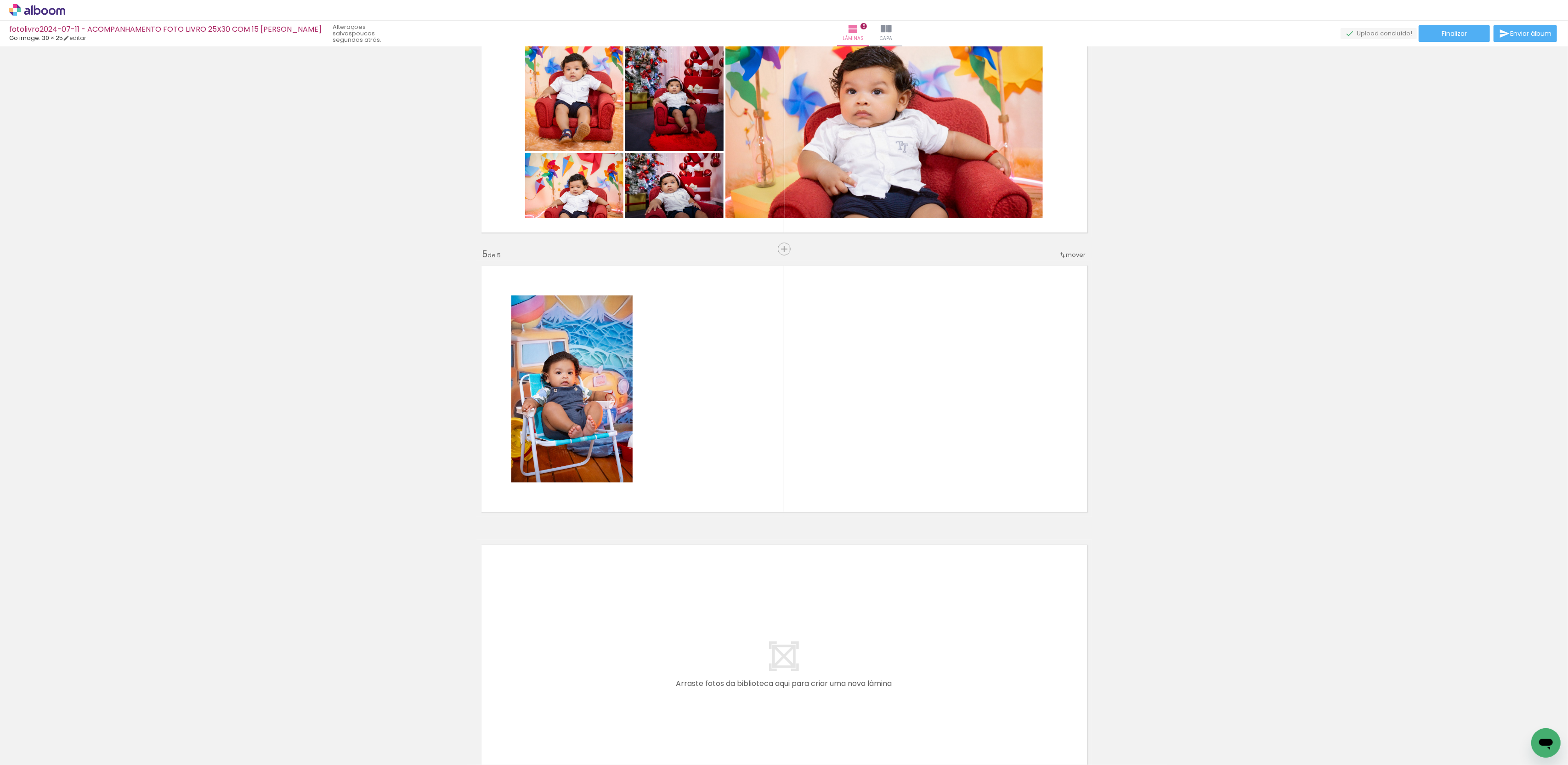
scroll to position [941, 0]
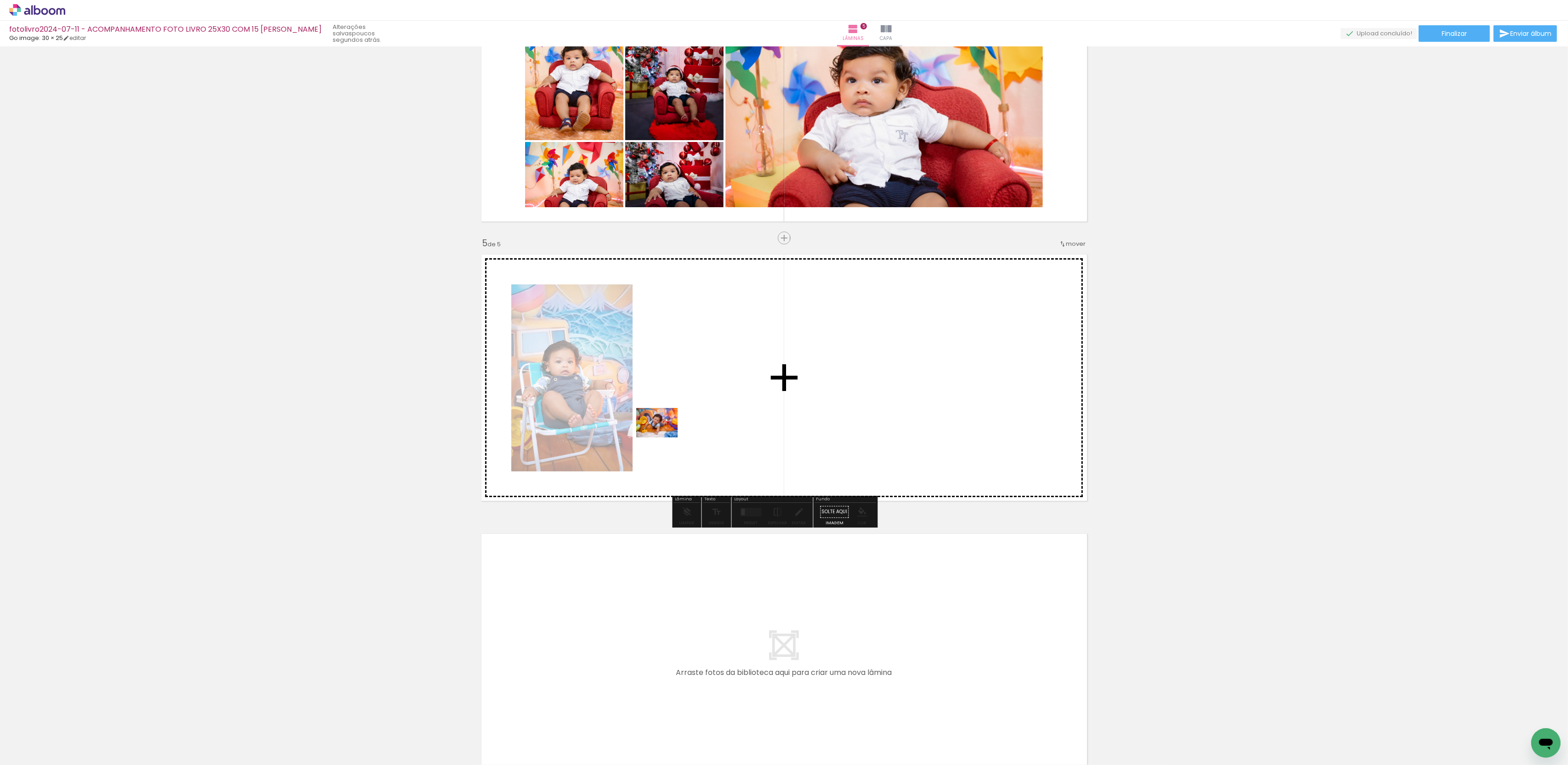
drag, startPoint x: 102, startPoint y: 718, endPoint x: 180, endPoint y: 631, distance: 116.8
click at [673, 428] on quentale-workspace at bounding box center [784, 382] width 1568 height 765
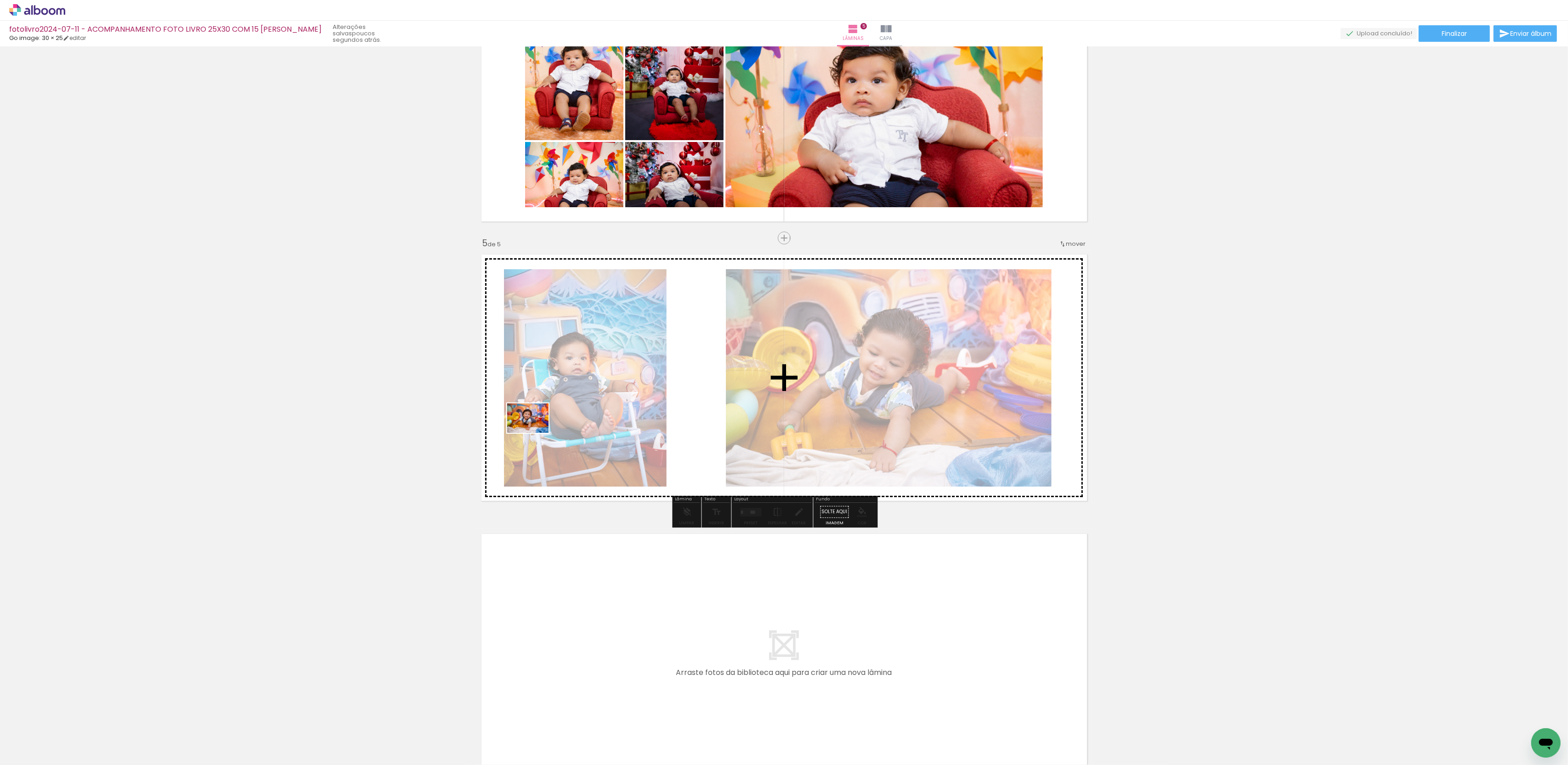
drag, startPoint x: 94, startPoint y: 714, endPoint x: 542, endPoint y: 427, distance: 532.0
click at [542, 427] on quentale-workspace at bounding box center [784, 382] width 1568 height 765
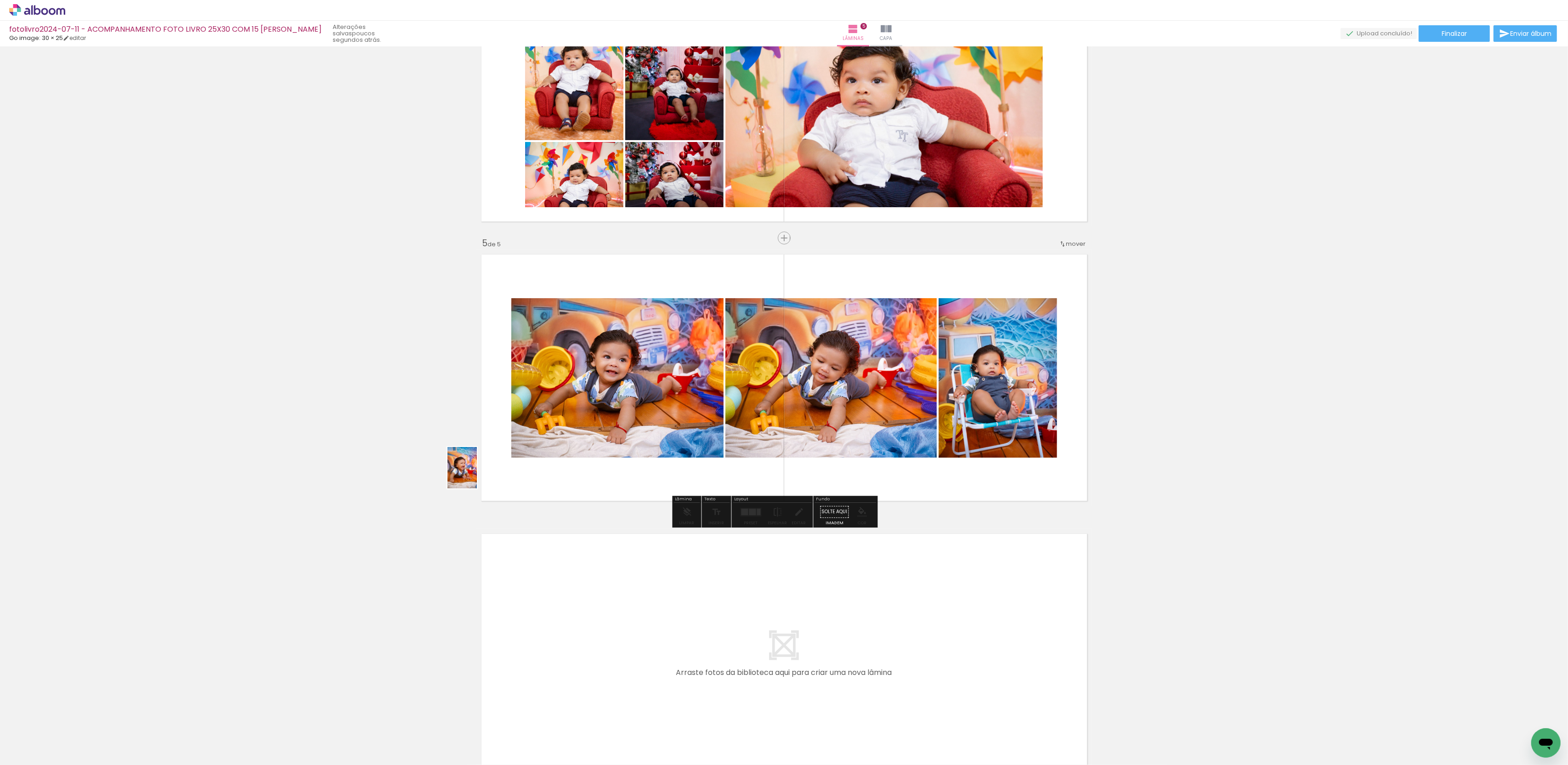
drag, startPoint x: 94, startPoint y: 741, endPoint x: 487, endPoint y: 466, distance: 479.7
click at [487, 466] on quentale-workspace at bounding box center [784, 382] width 1568 height 765
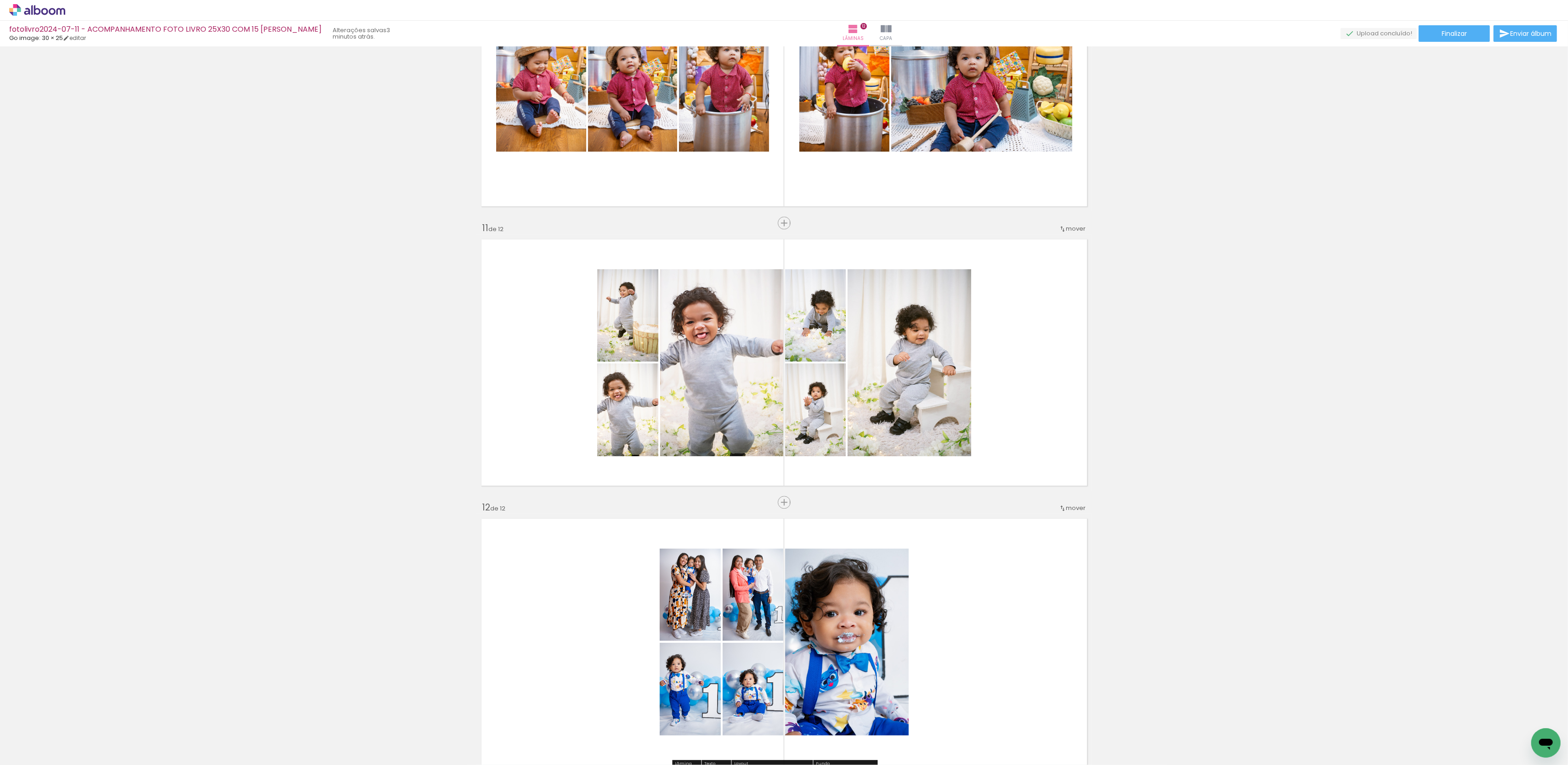
scroll to position [2571, 0]
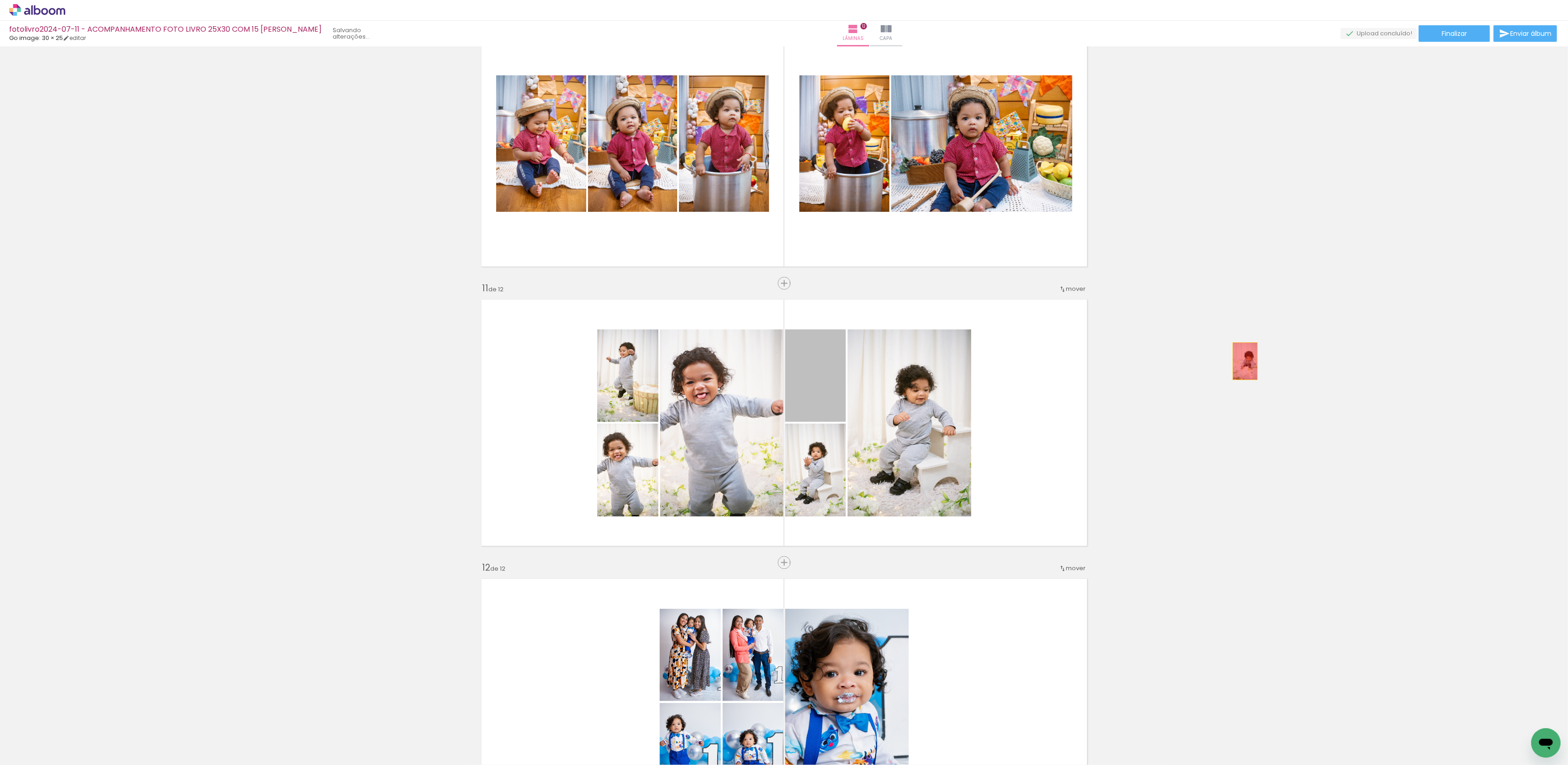
drag, startPoint x: 816, startPoint y: 390, endPoint x: 1245, endPoint y: 360, distance: 430.0
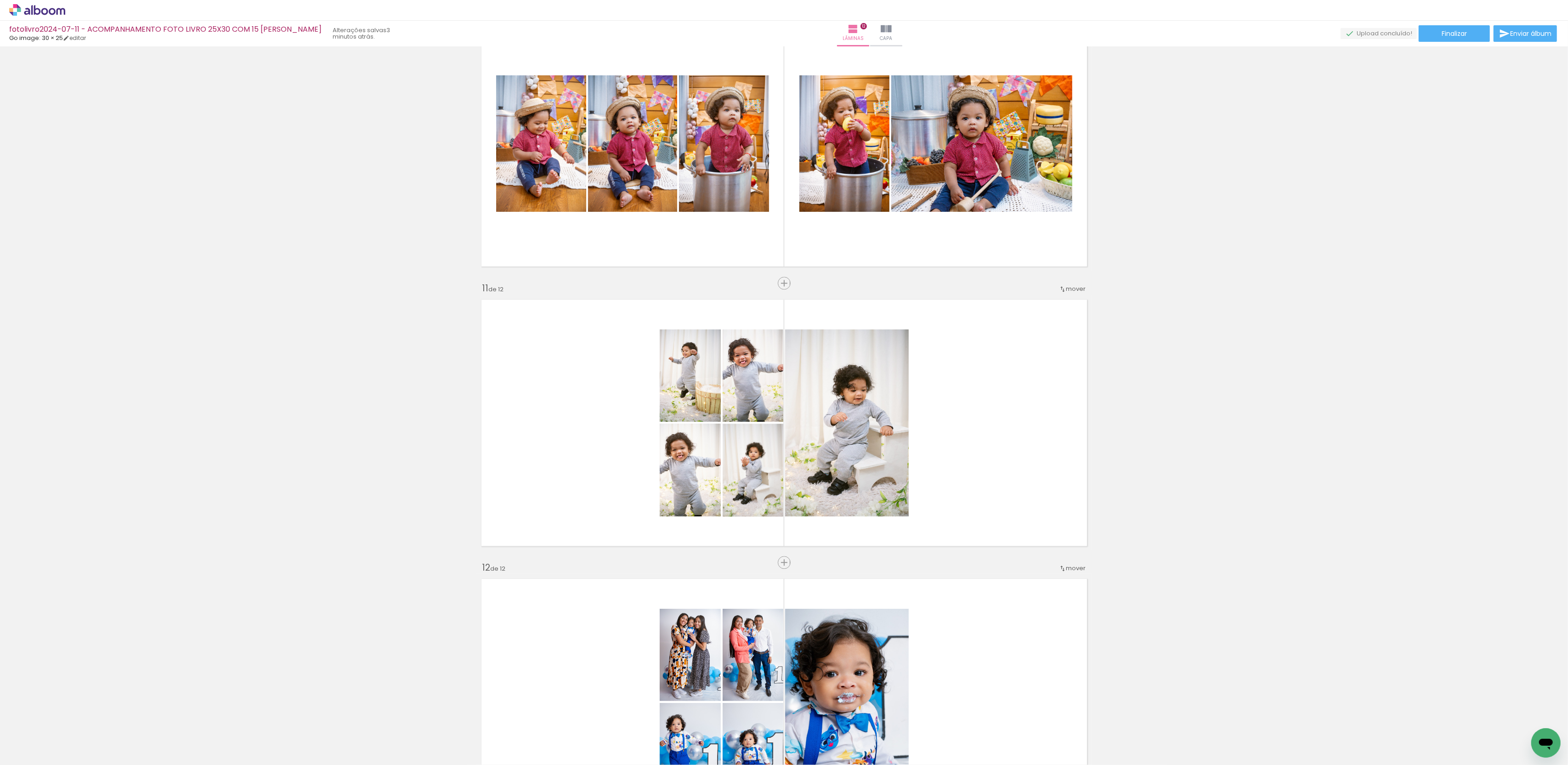
click at [77, 718] on iron-icon at bounding box center [72, 716] width 10 height 10
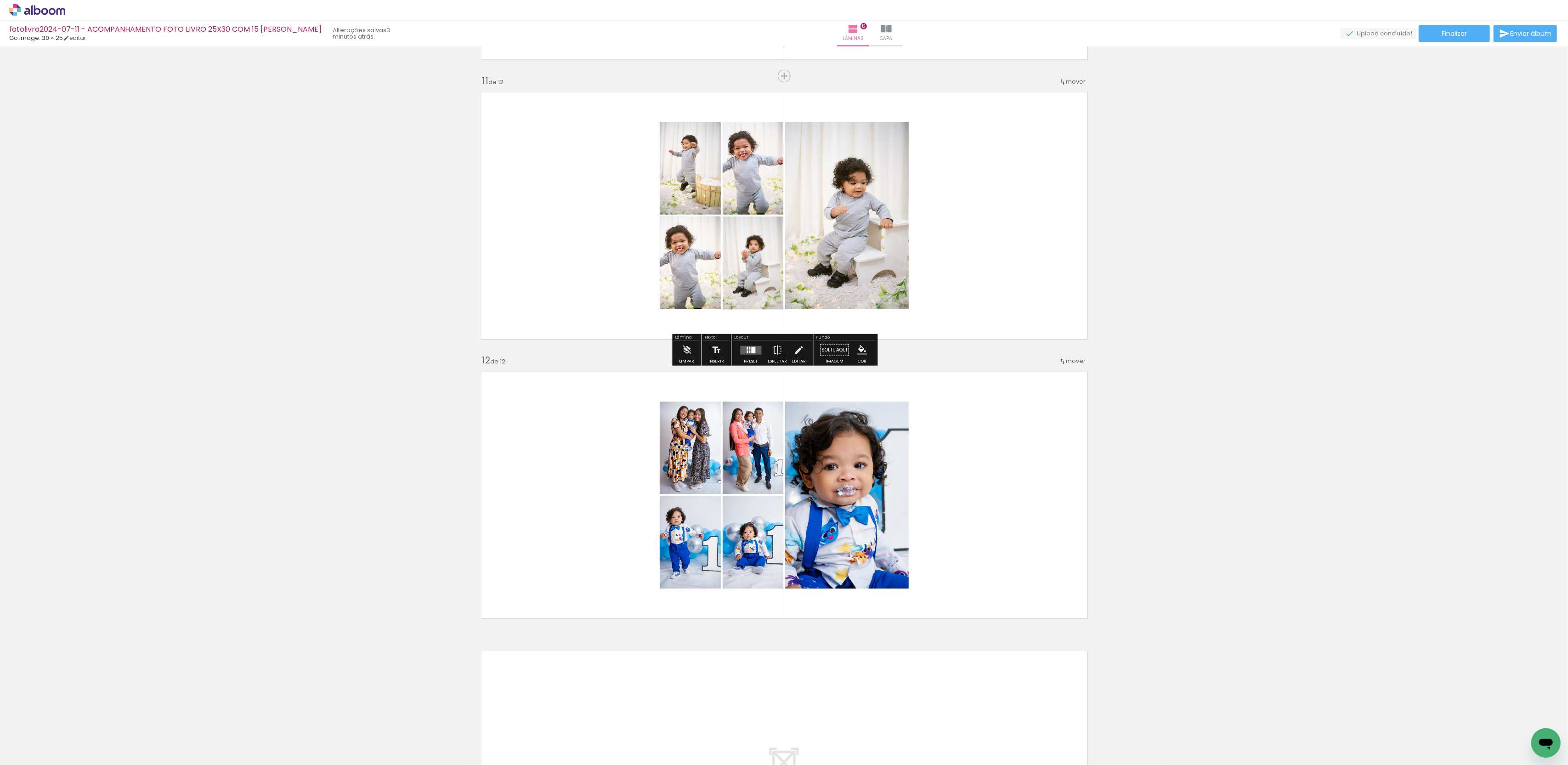
scroll to position [2788, 0]
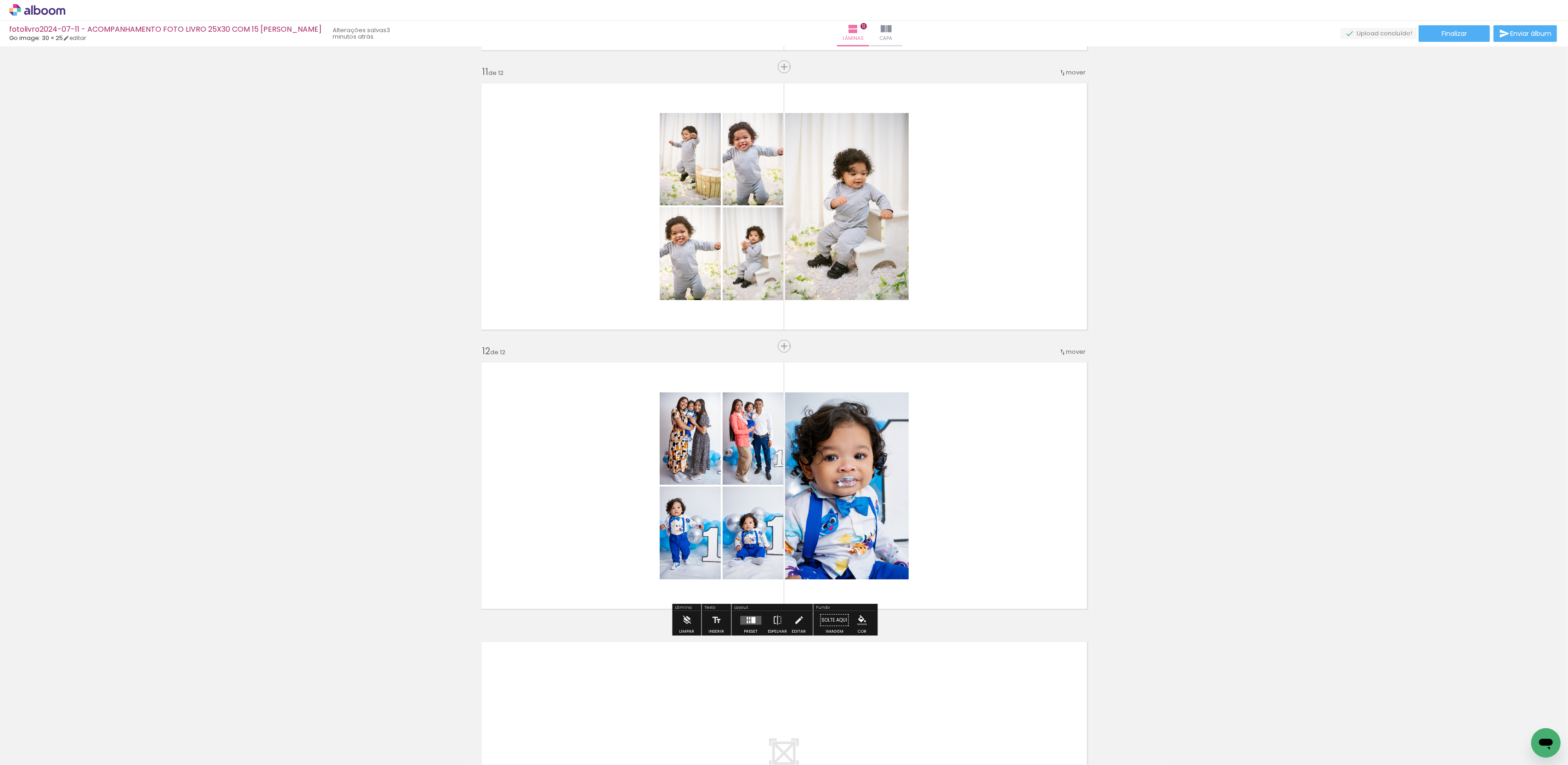
click at [36, 742] on input "Não utilizadas" at bounding box center [26, 744] width 35 height 8
click at [0, 0] on slot "Todas as fotos" at bounding box center [0, 0] width 0 height 0
type input "Todas as fotos"
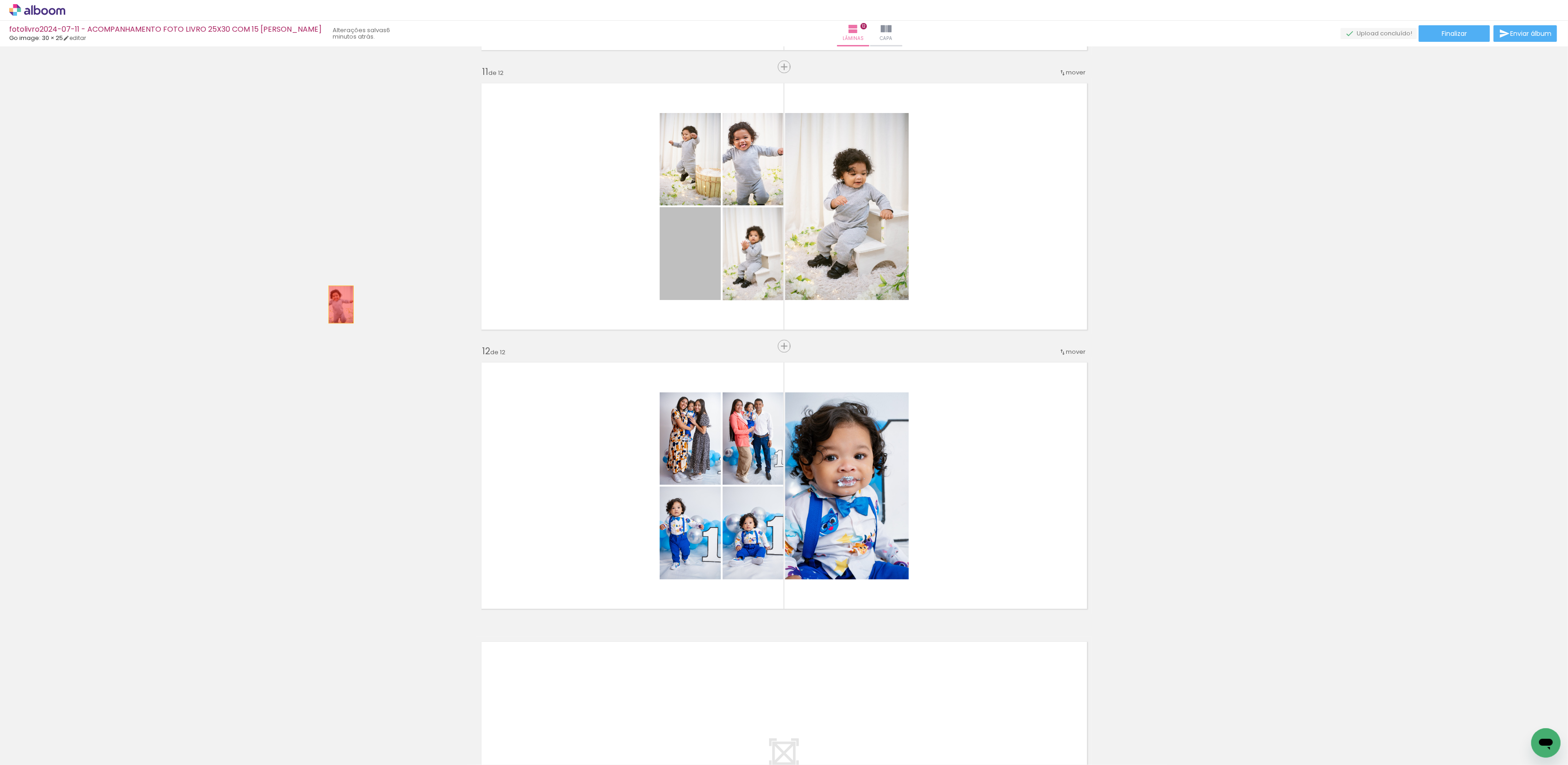
drag, startPoint x: 698, startPoint y: 258, endPoint x: 341, endPoint y: 304, distance: 360.0
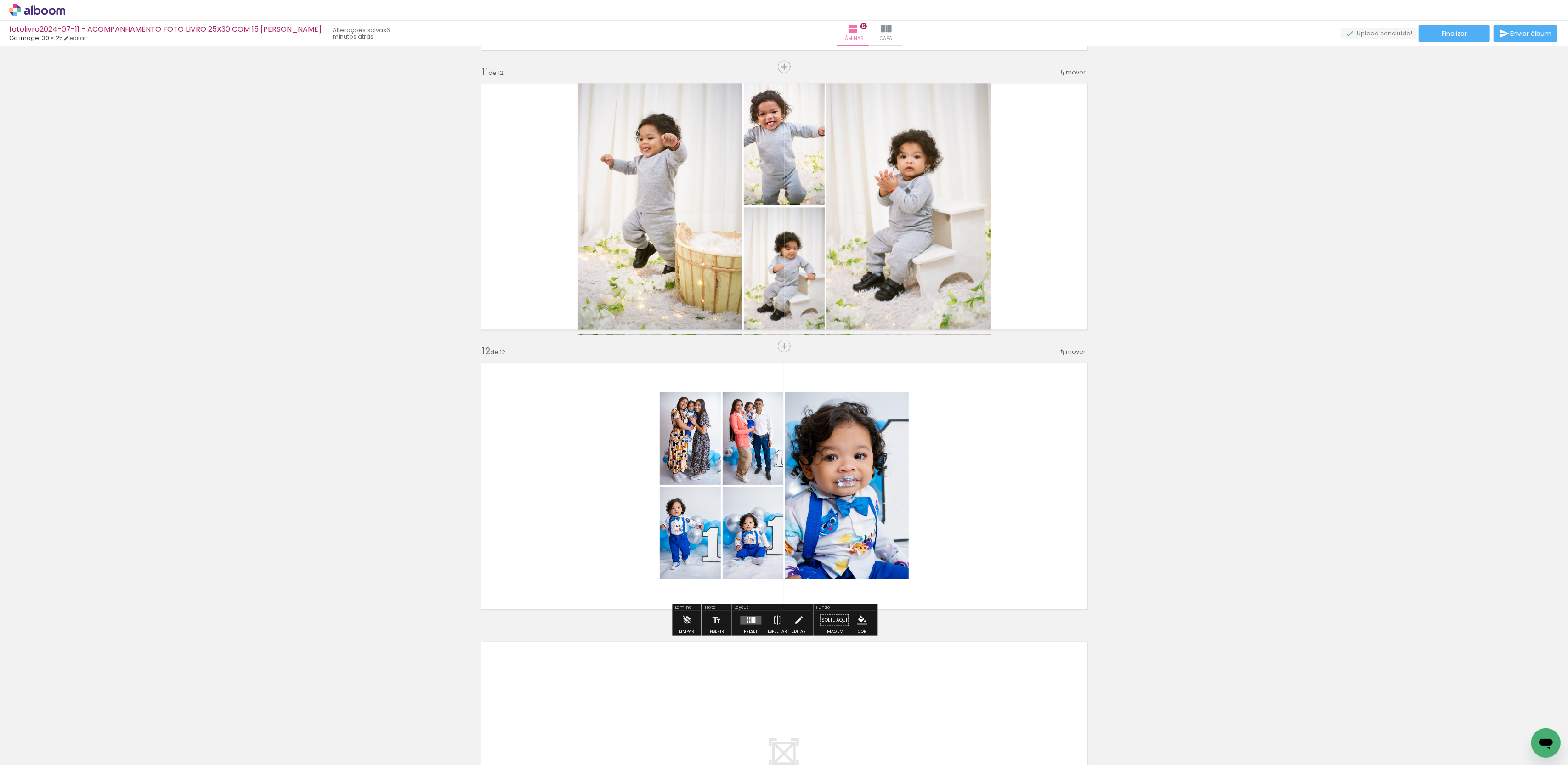
click at [17, 735] on input "Todas as fotos" at bounding box center [26, 737] width 35 height 8
click at [0, 0] on slot "Não utilizadas" at bounding box center [0, 0] width 0 height 0
type input "Não utilizadas"
click at [72, 716] on iron-icon at bounding box center [72, 716] width 10 height 10
click at [25, 755] on span "Adicionar Fotos" at bounding box center [32, 760] width 27 height 10
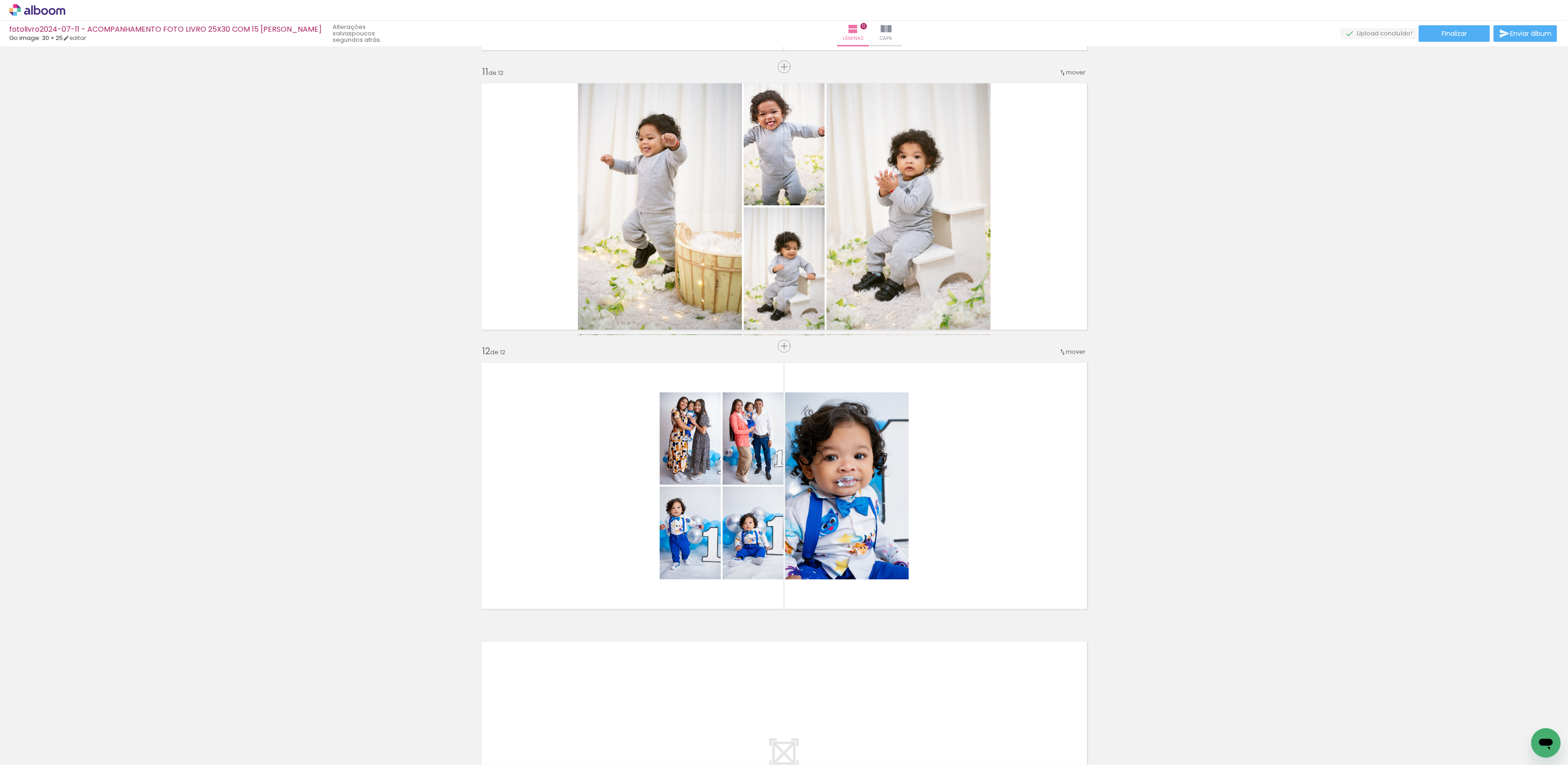
click at [0, 0] on input "file" at bounding box center [0, 0] width 0 height 0
